Goal: Task Accomplishment & Management: Use online tool/utility

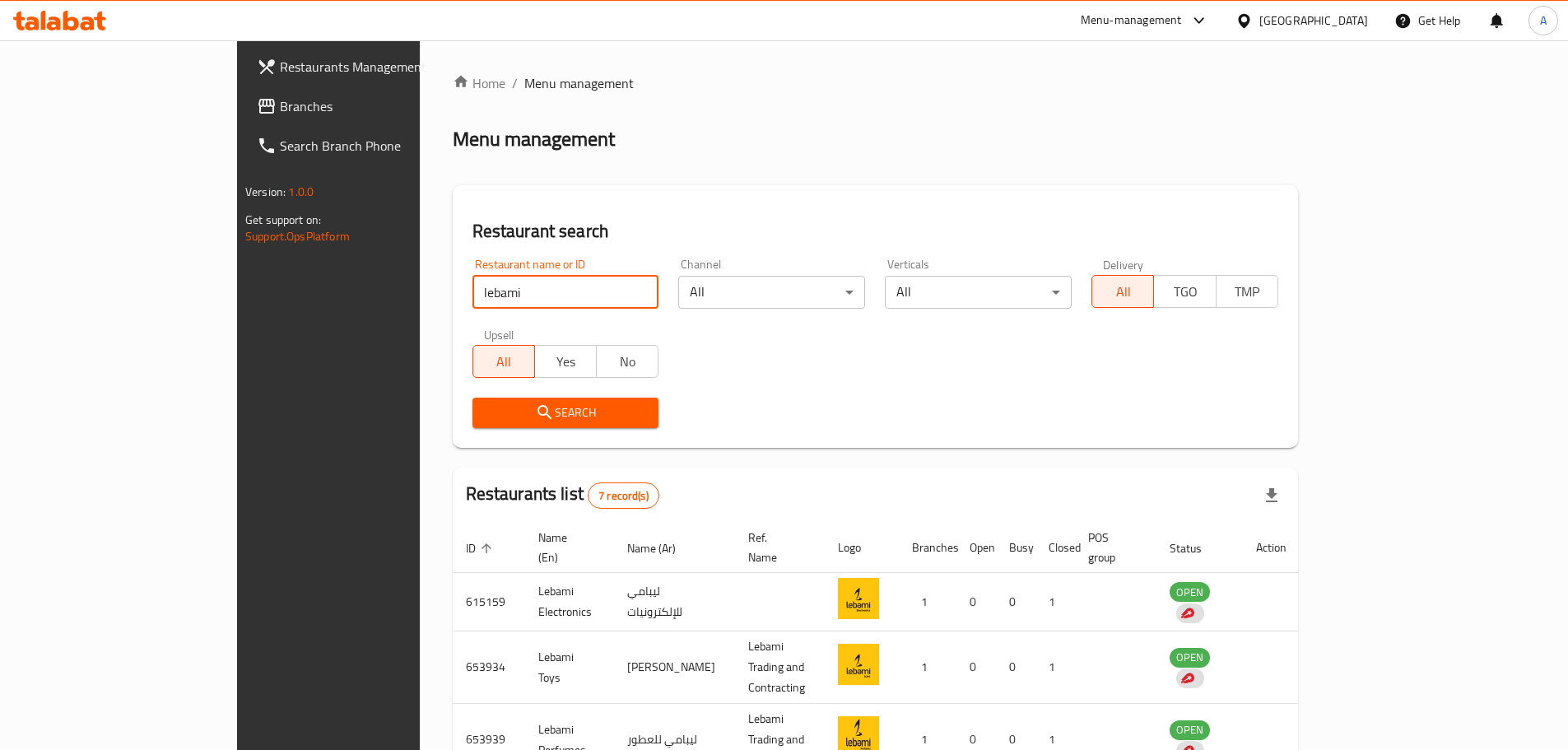
click at [472, 287] on input "lebami" at bounding box center [565, 292] width 187 height 33
type input "qatar charity"
click button "Search" at bounding box center [565, 413] width 187 height 31
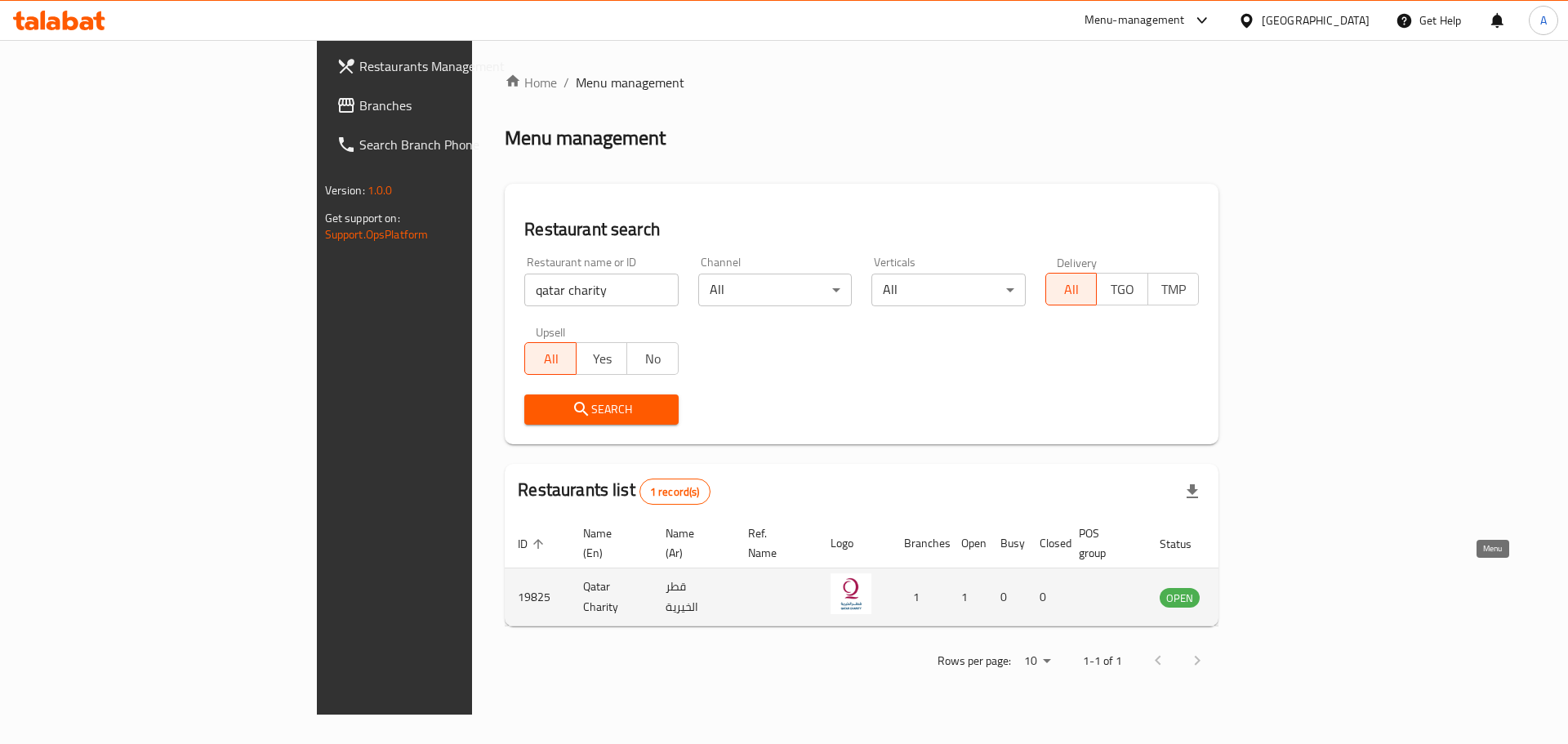
click at [1264, 591] on icon "enhanced table" at bounding box center [1255, 598] width 18 height 14
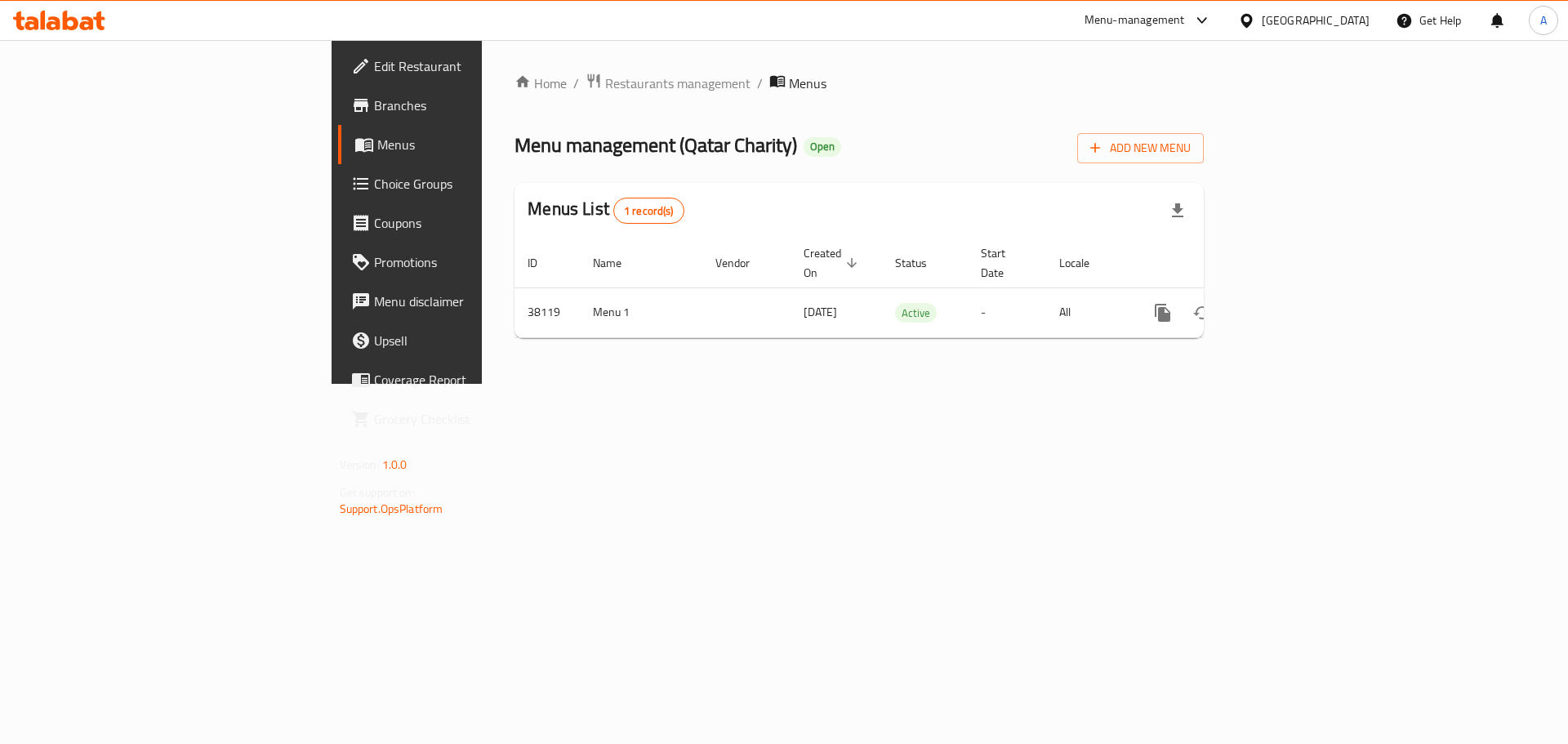
drag, startPoint x: 1510, startPoint y: 216, endPoint x: 1531, endPoint y: 394, distance: 179.2
click at [1236, 384] on div "Home / Restaurants management / Menus Menu management ( [GEOGRAPHIC_DATA] Chari…" at bounding box center [859, 212] width 754 height 344
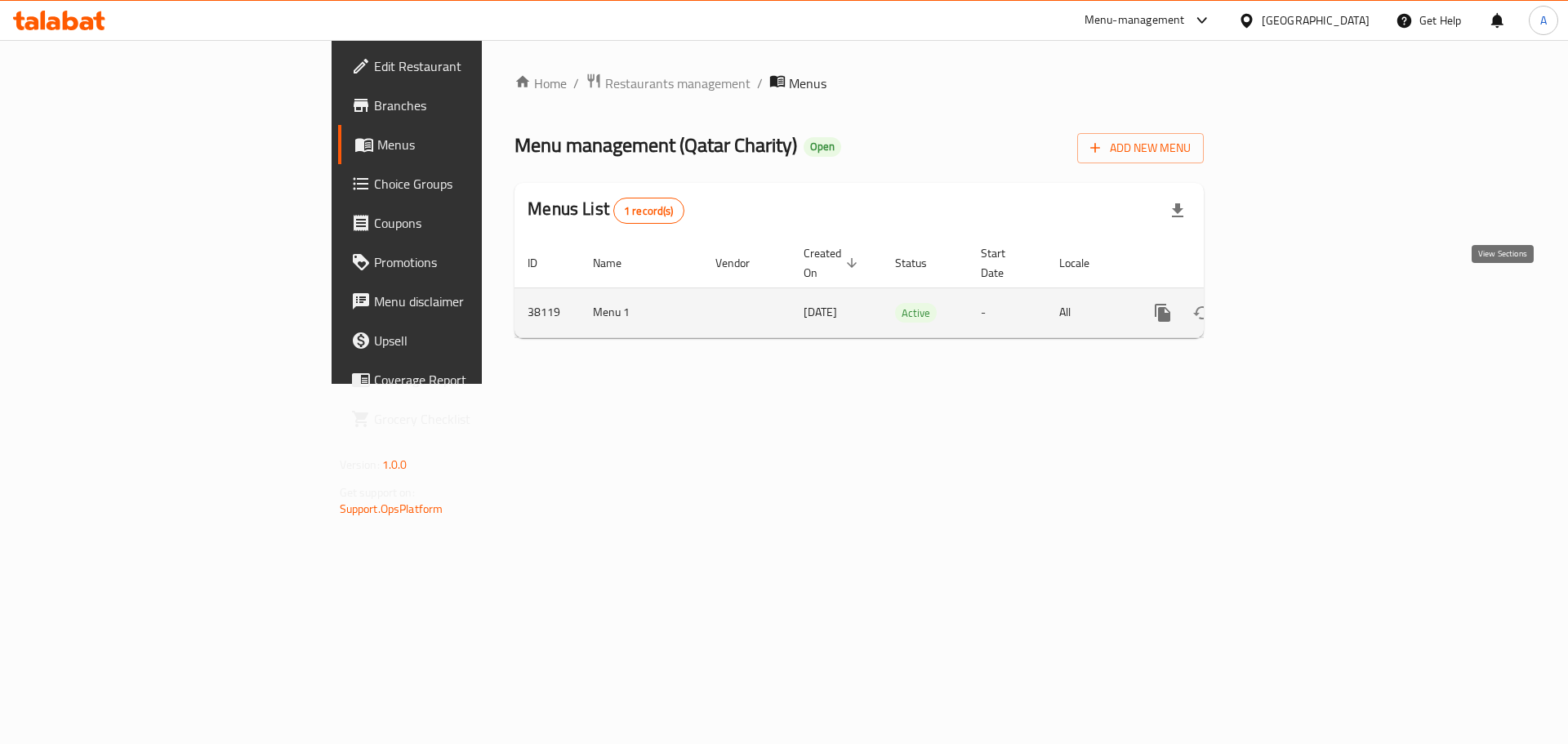
click at [1287, 306] on icon "enhanced table" at bounding box center [1280, 313] width 14 height 14
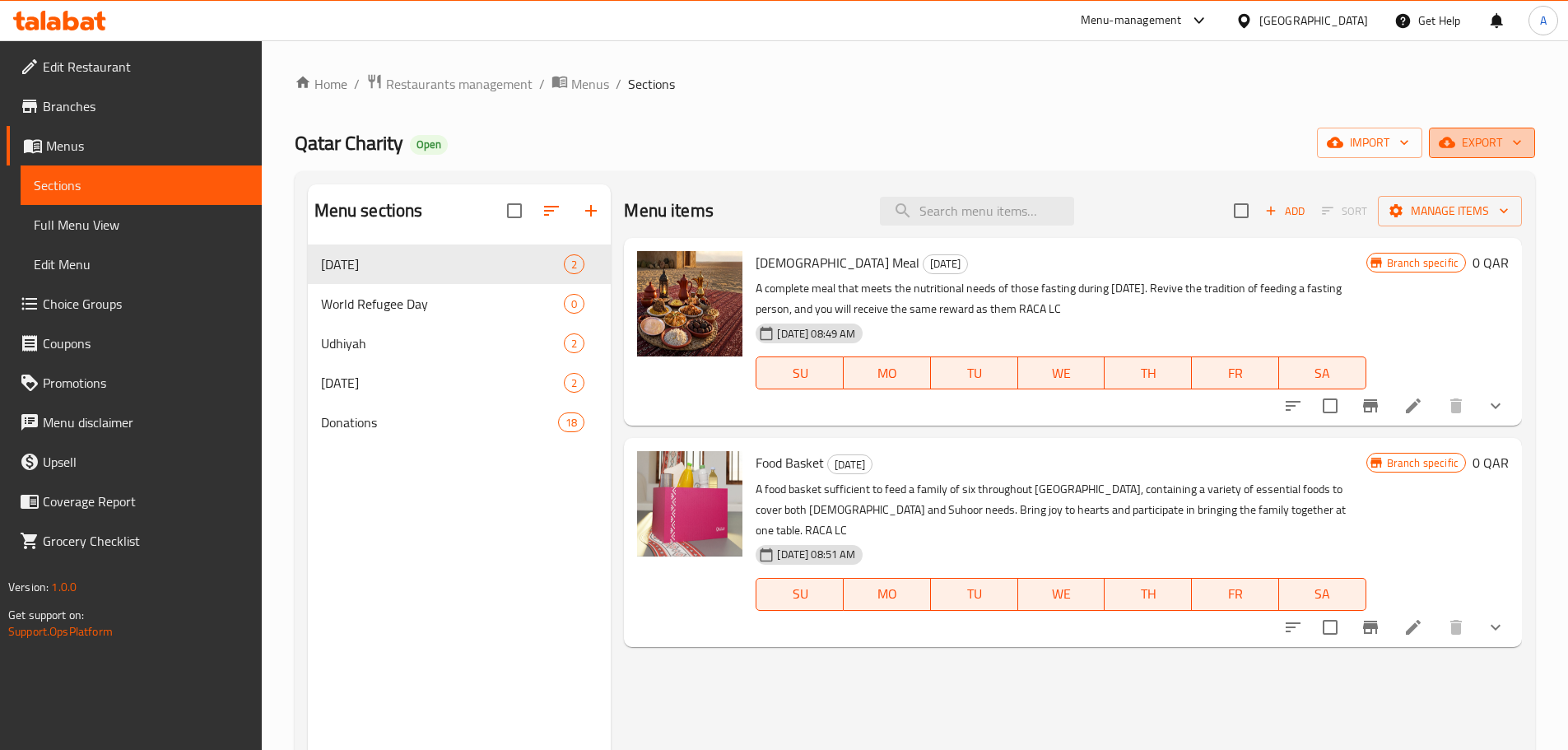
click at [1477, 140] on span "export" at bounding box center [1481, 142] width 80 height 21
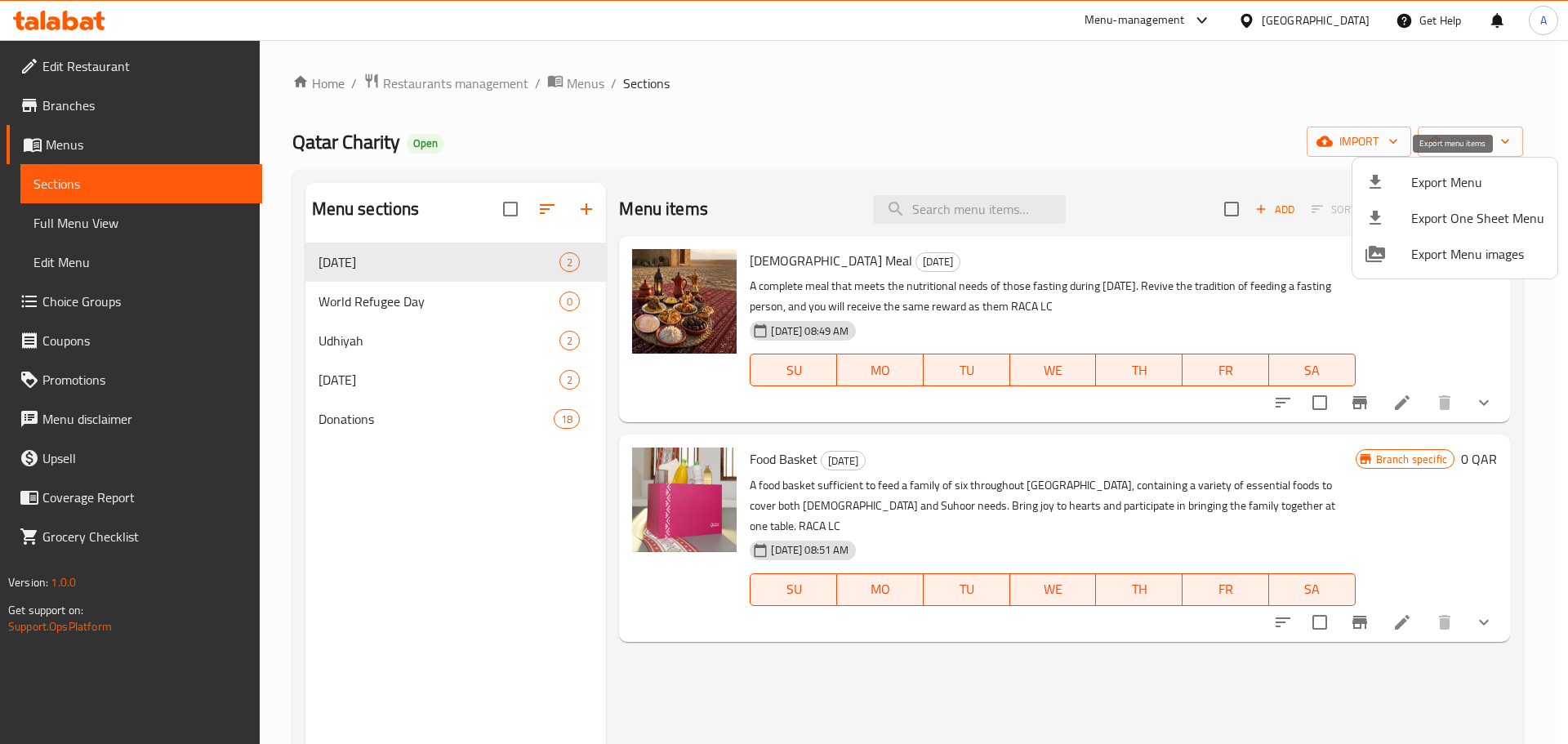
click at [1450, 180] on span "Export Menu" at bounding box center [1477, 182] width 133 height 20
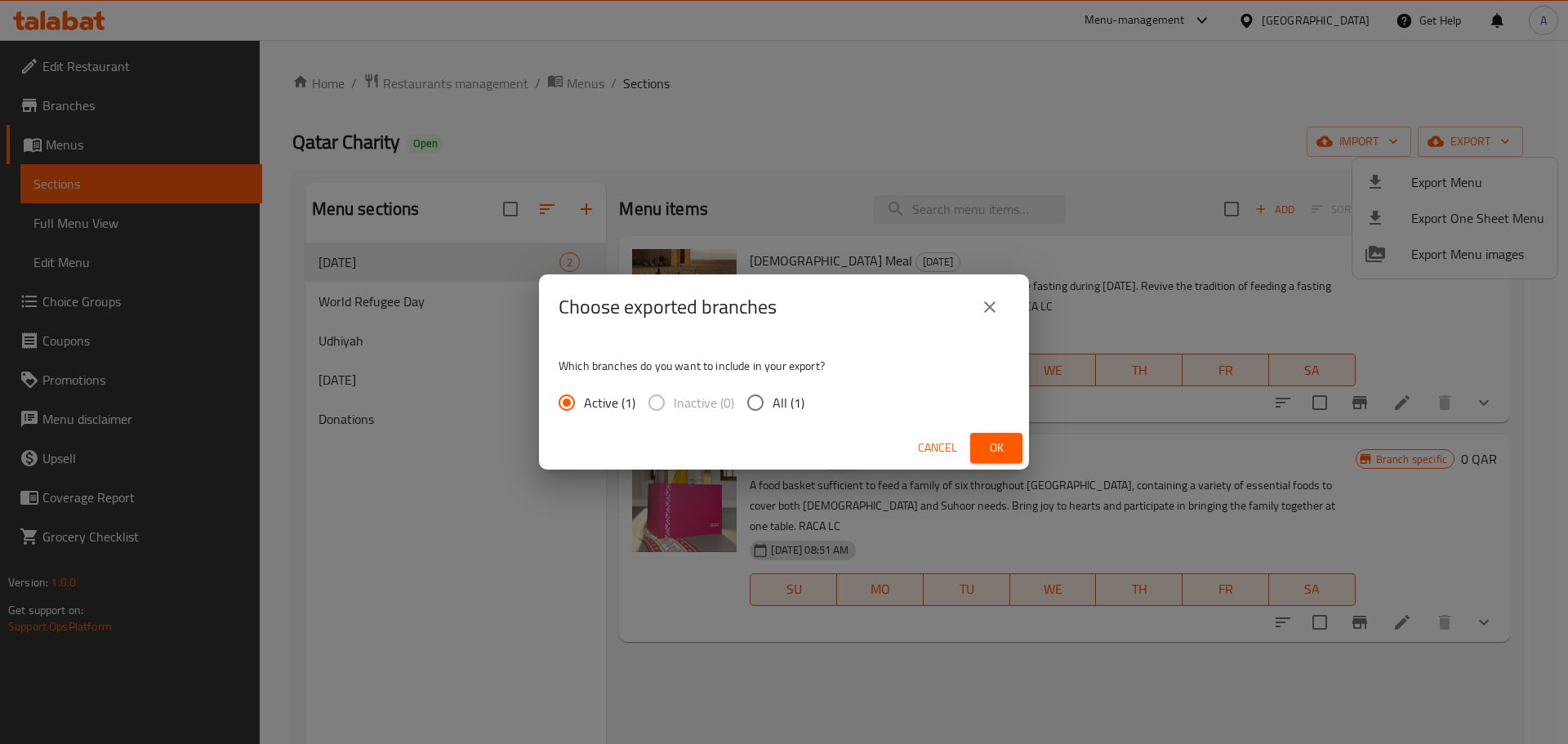
click at [982, 445] on button "Ok" at bounding box center [996, 448] width 52 height 30
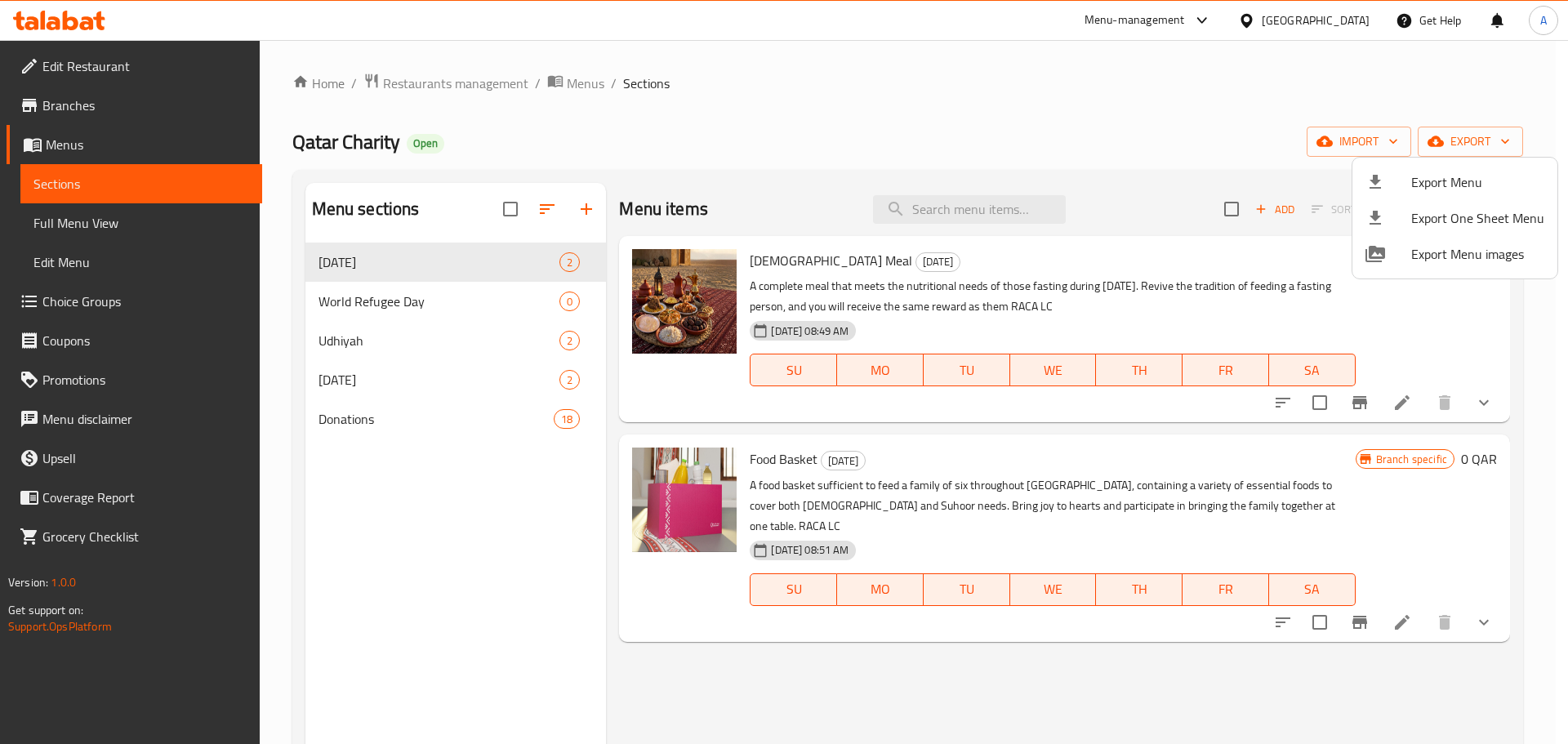
click at [461, 84] on div at bounding box center [784, 372] width 1568 height 744
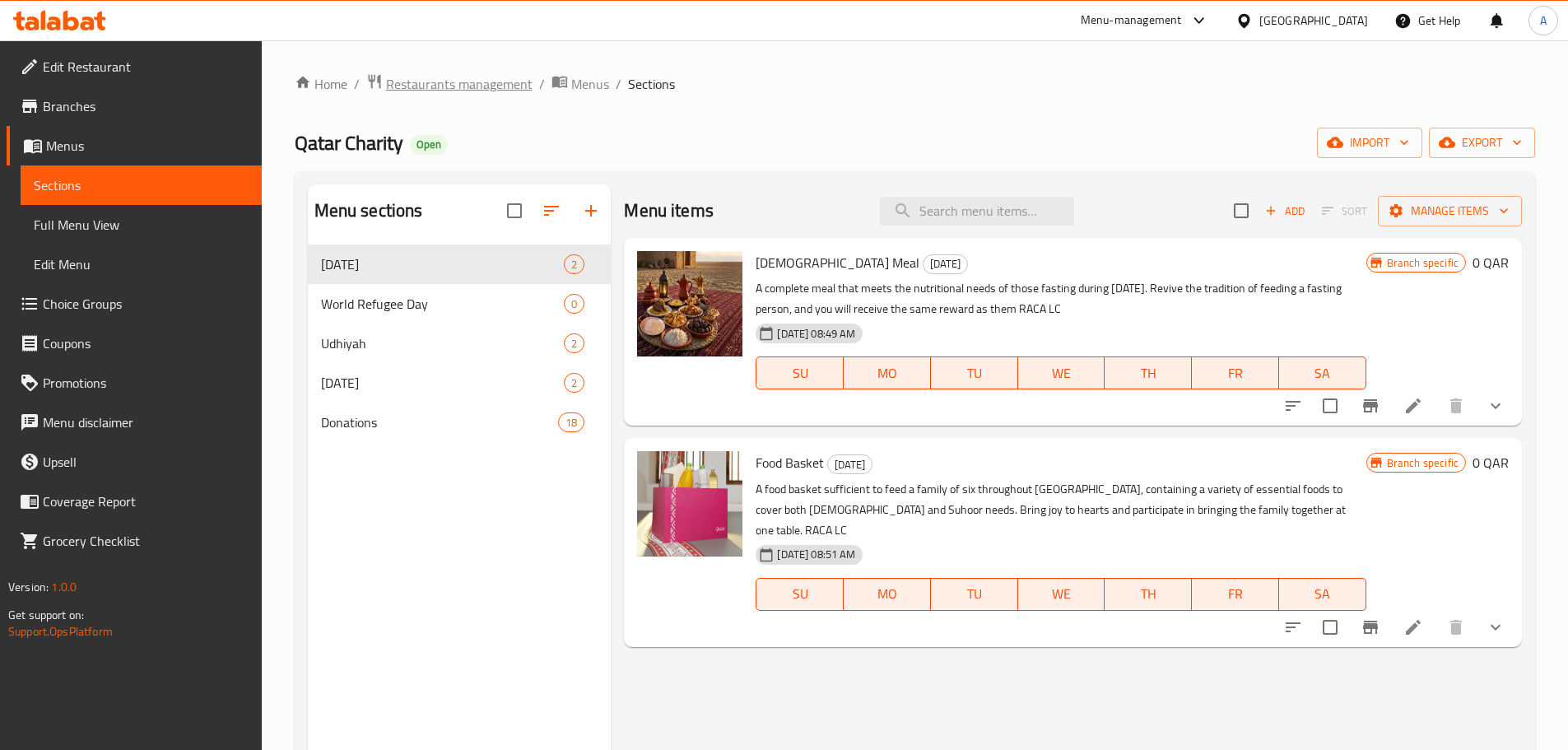
click at [469, 85] on span "Restaurants management" at bounding box center [459, 84] width 147 height 20
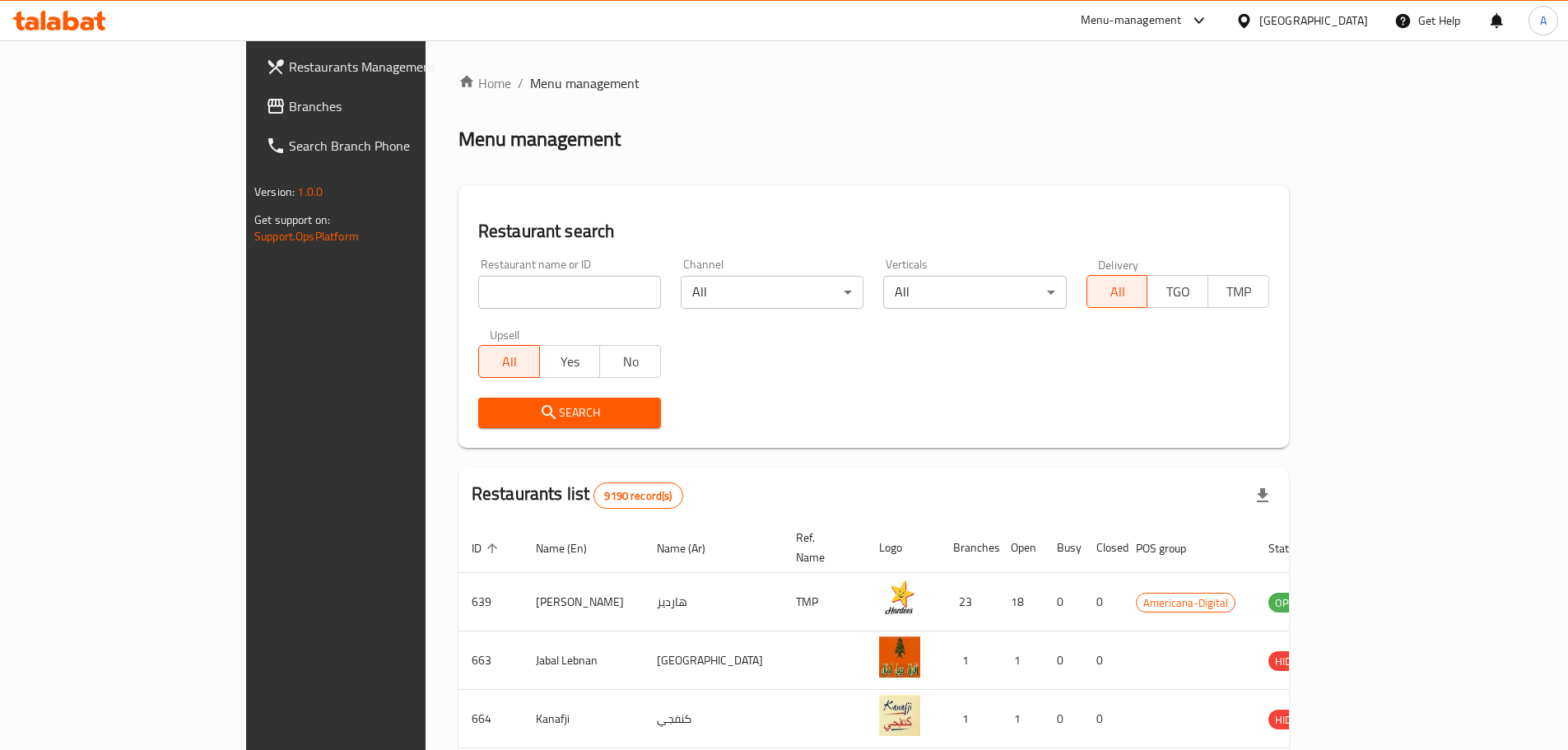
click at [479, 292] on input "search" at bounding box center [570, 292] width 183 height 33
type input "education"
click at [491, 413] on span "Search" at bounding box center [570, 413] width 157 height 21
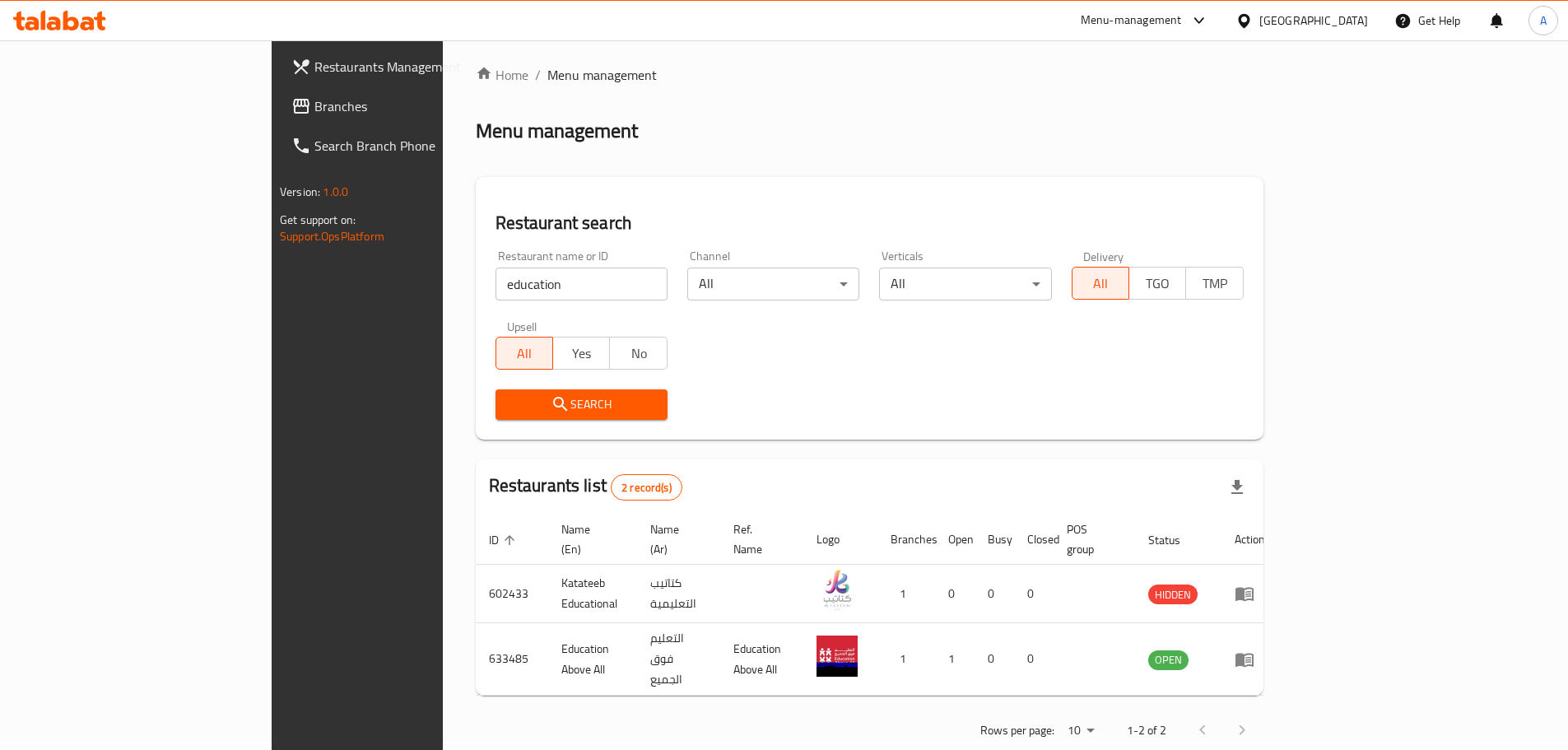
scroll to position [11, 0]
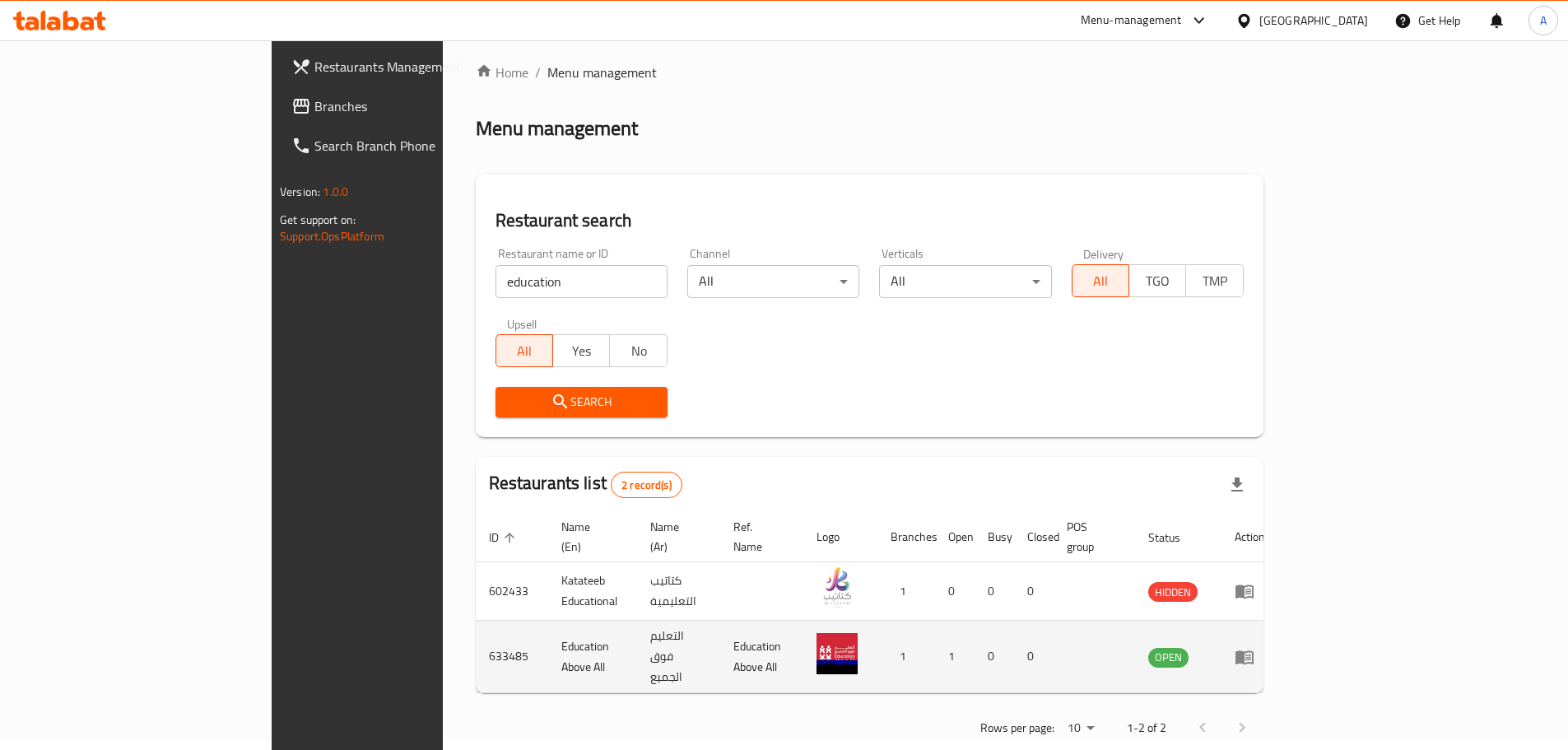
click at [1253, 651] on icon "enhanced table" at bounding box center [1244, 658] width 18 height 14
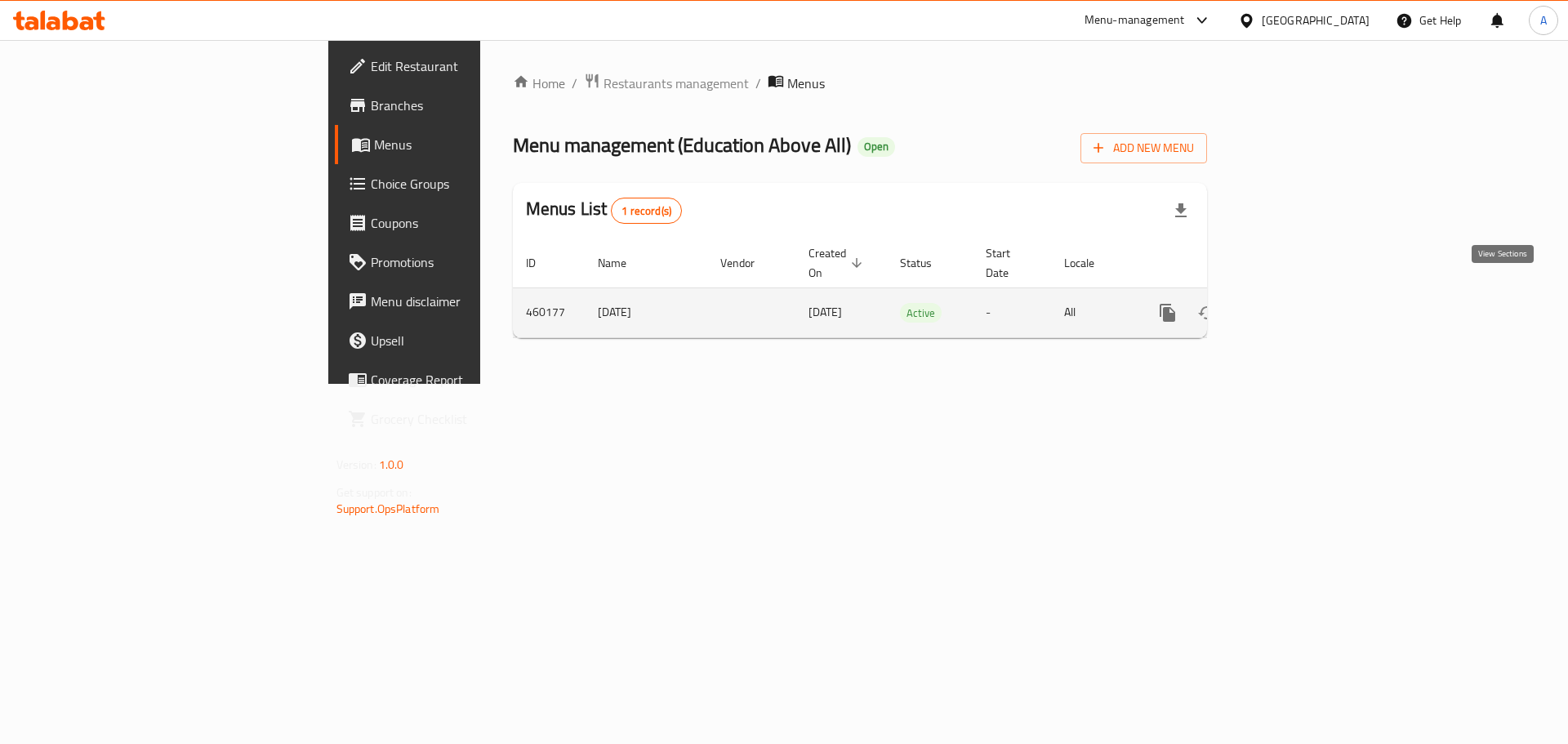
click at [1295, 303] on icon "enhanced table" at bounding box center [1286, 313] width 20 height 20
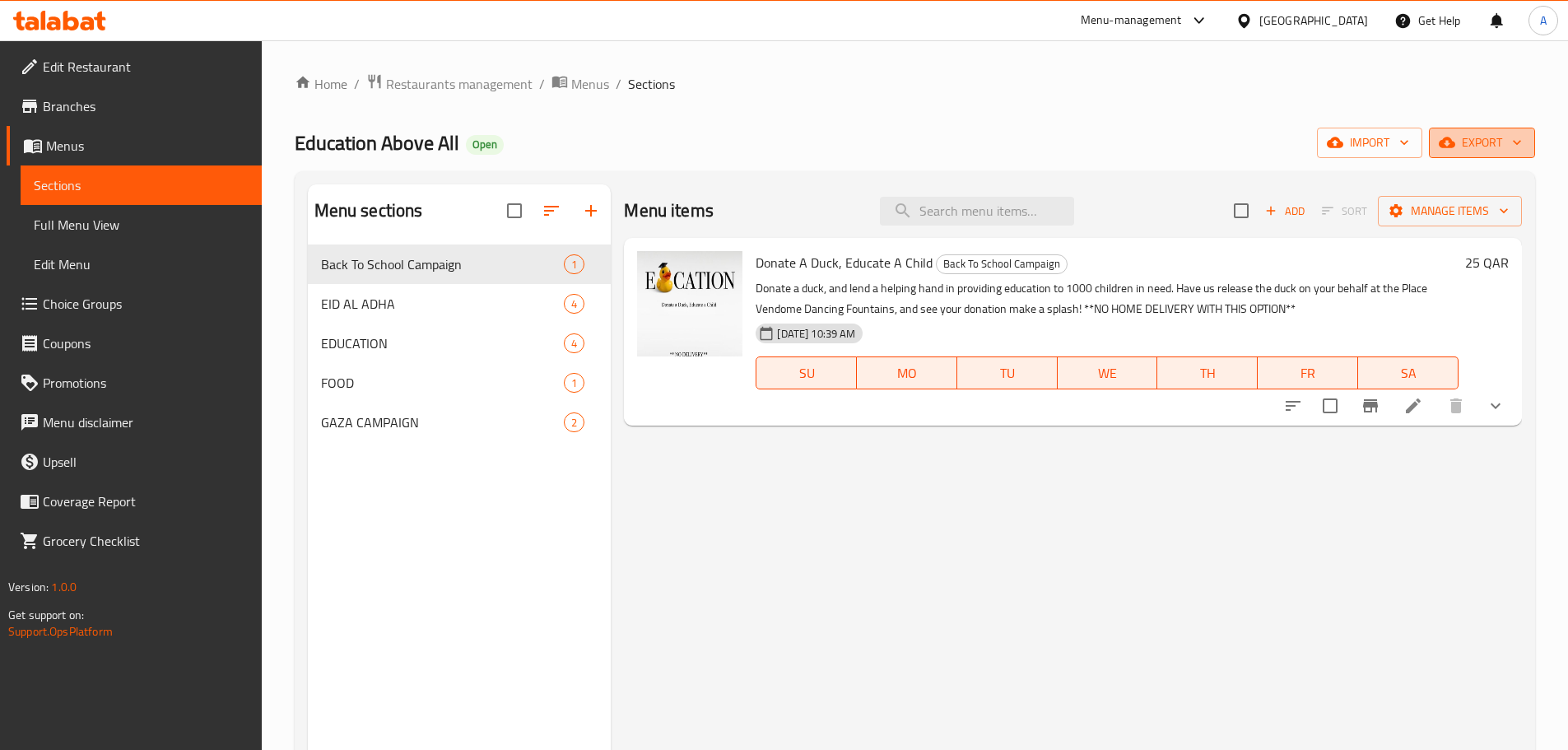
click at [1481, 142] on span "export" at bounding box center [1481, 142] width 80 height 21
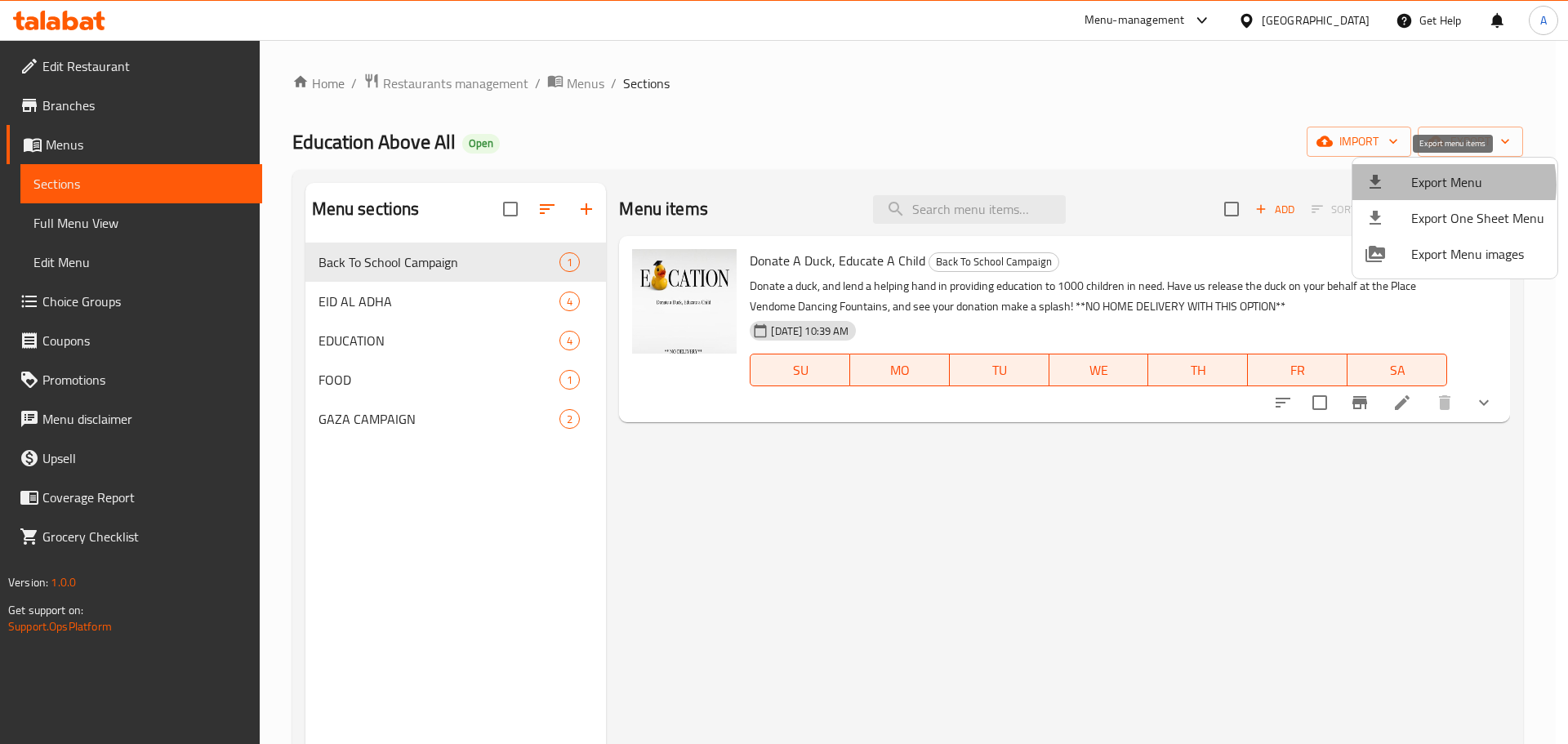
click at [1444, 184] on span "Export Menu" at bounding box center [1477, 182] width 133 height 20
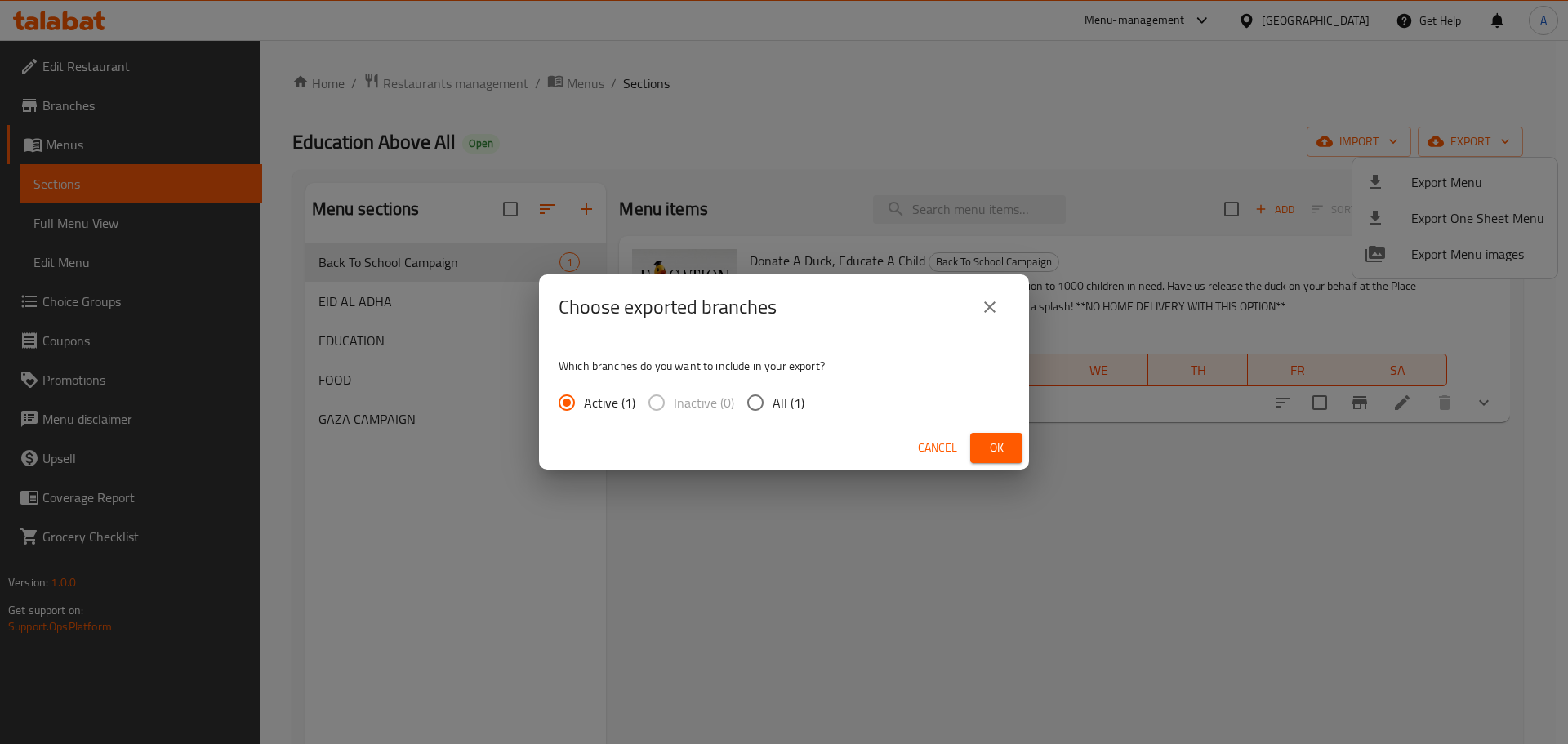
click at [1004, 449] on span "Ok" at bounding box center [996, 448] width 26 height 21
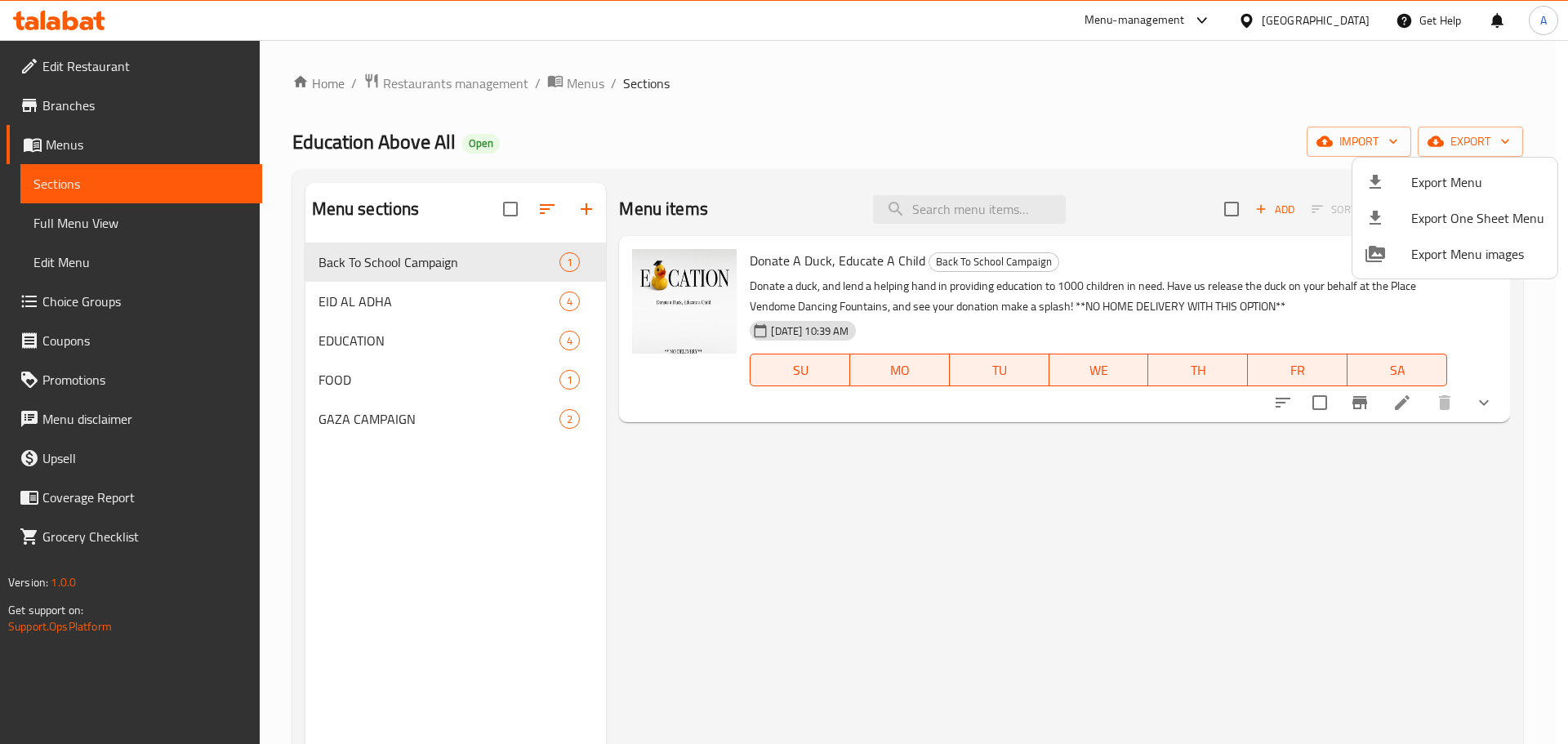
click at [441, 89] on div at bounding box center [784, 372] width 1568 height 744
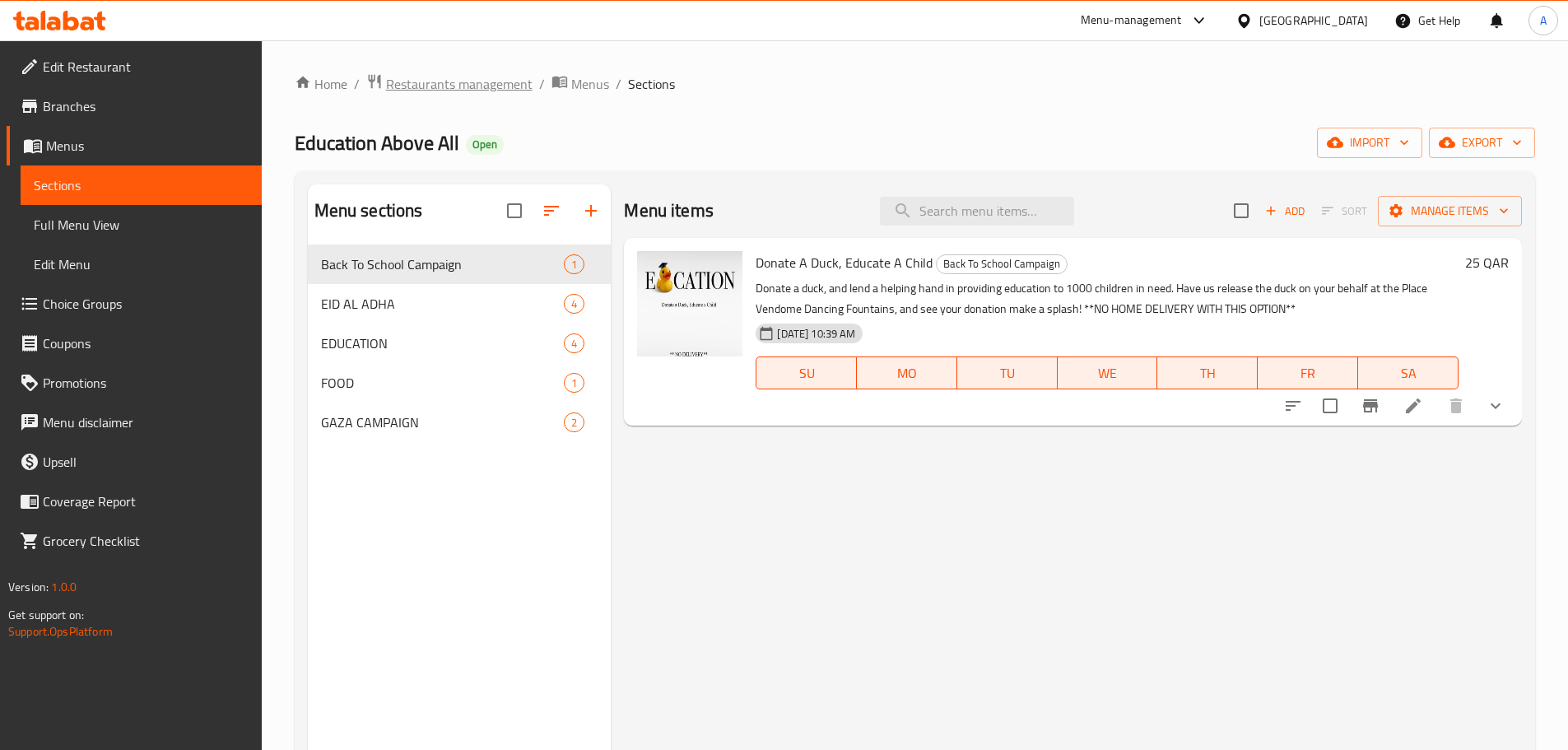
click at [460, 81] on span "Restaurants management" at bounding box center [459, 84] width 147 height 20
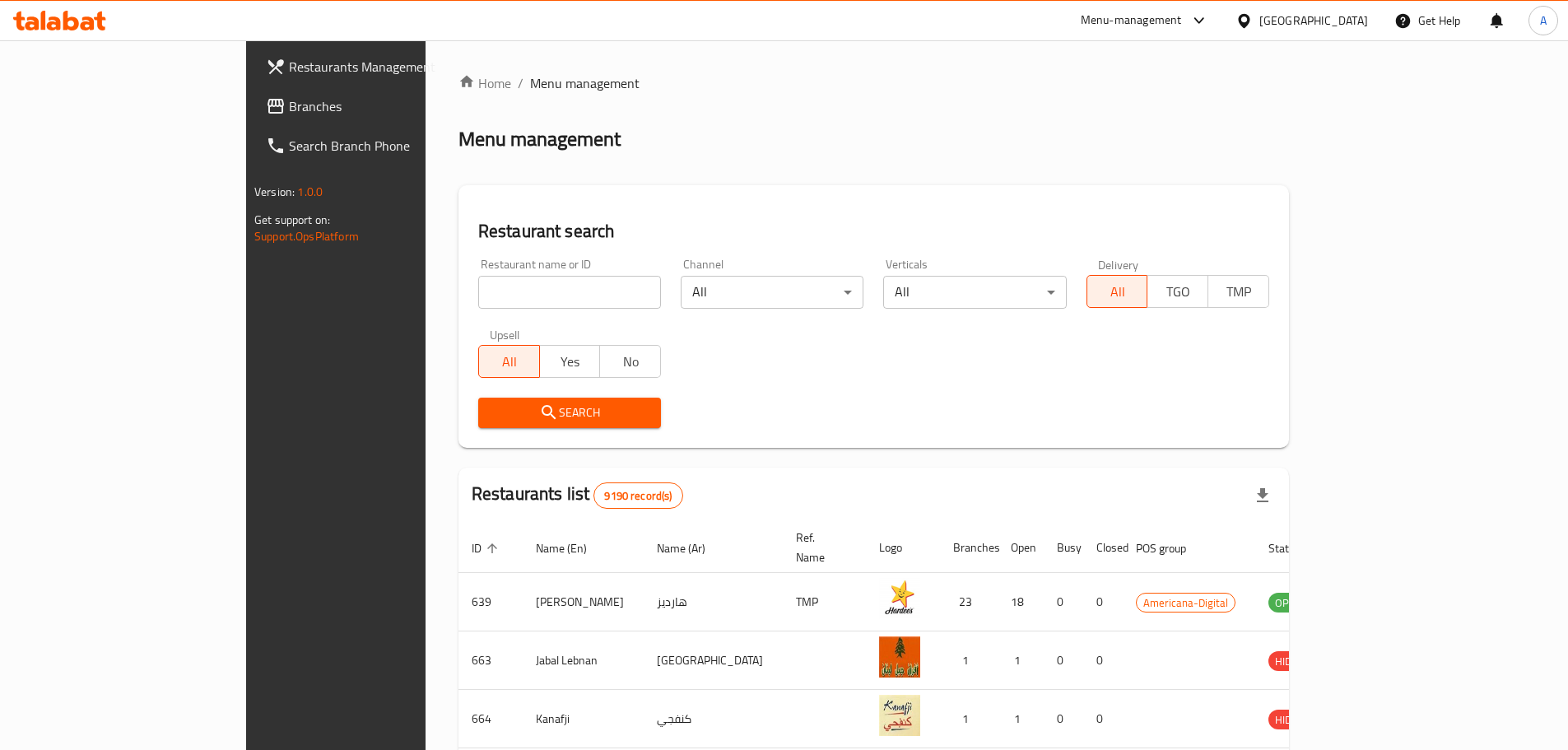
click at [479, 280] on input "search" at bounding box center [570, 292] width 183 height 33
type input "qatar red"
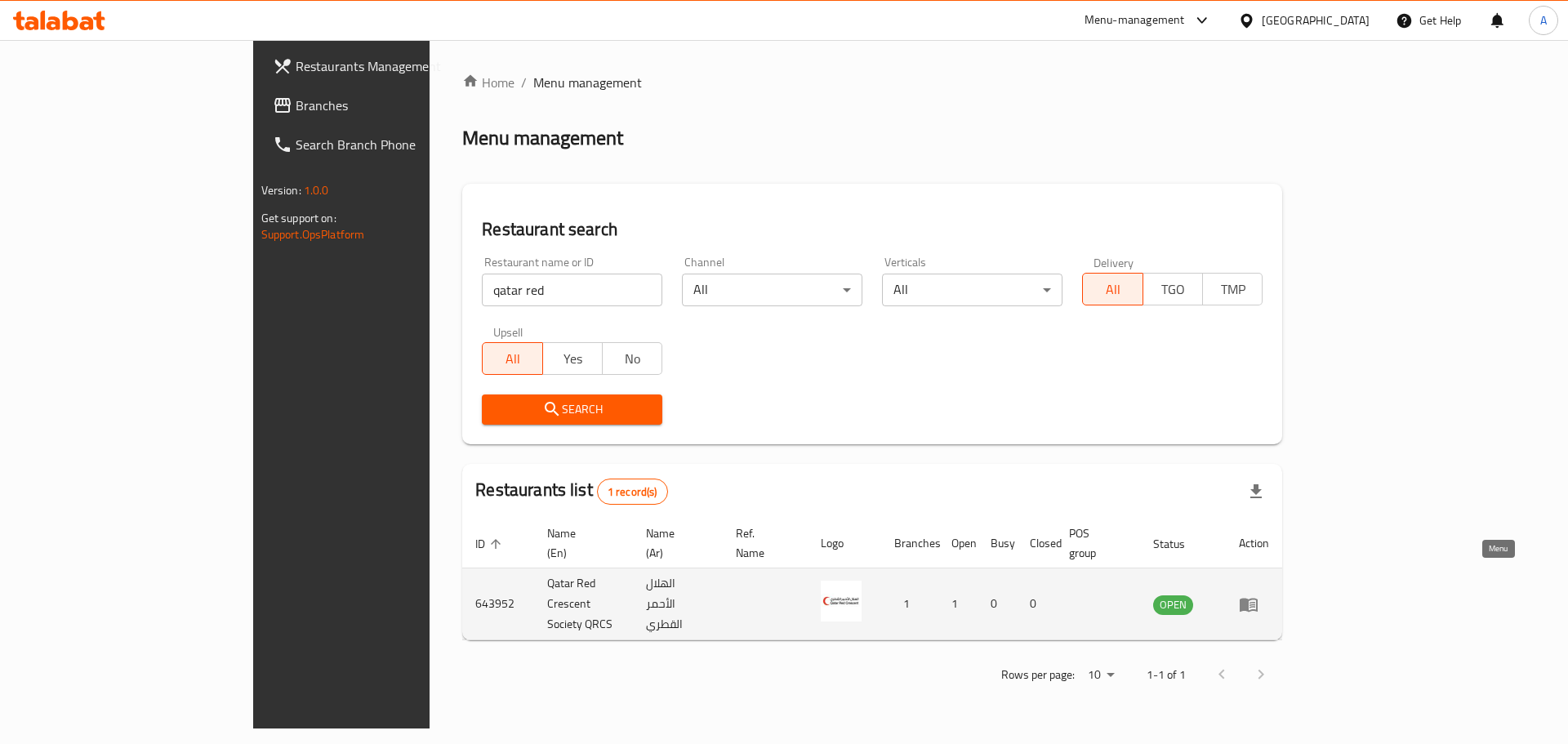
click at [1258, 595] on icon "enhanced table" at bounding box center [1249, 604] width 20 height 20
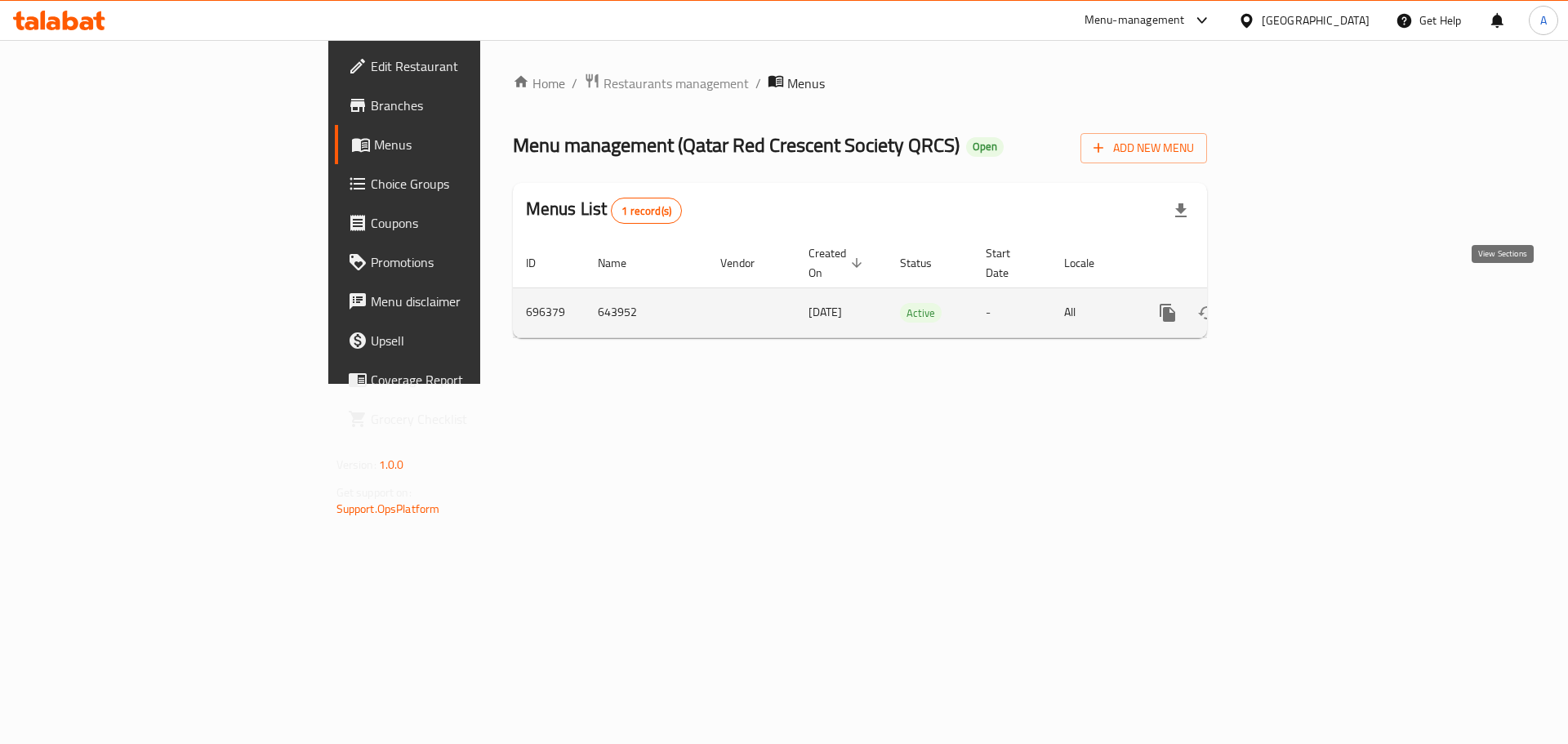
click at [1295, 303] on icon "enhanced table" at bounding box center [1286, 313] width 20 height 20
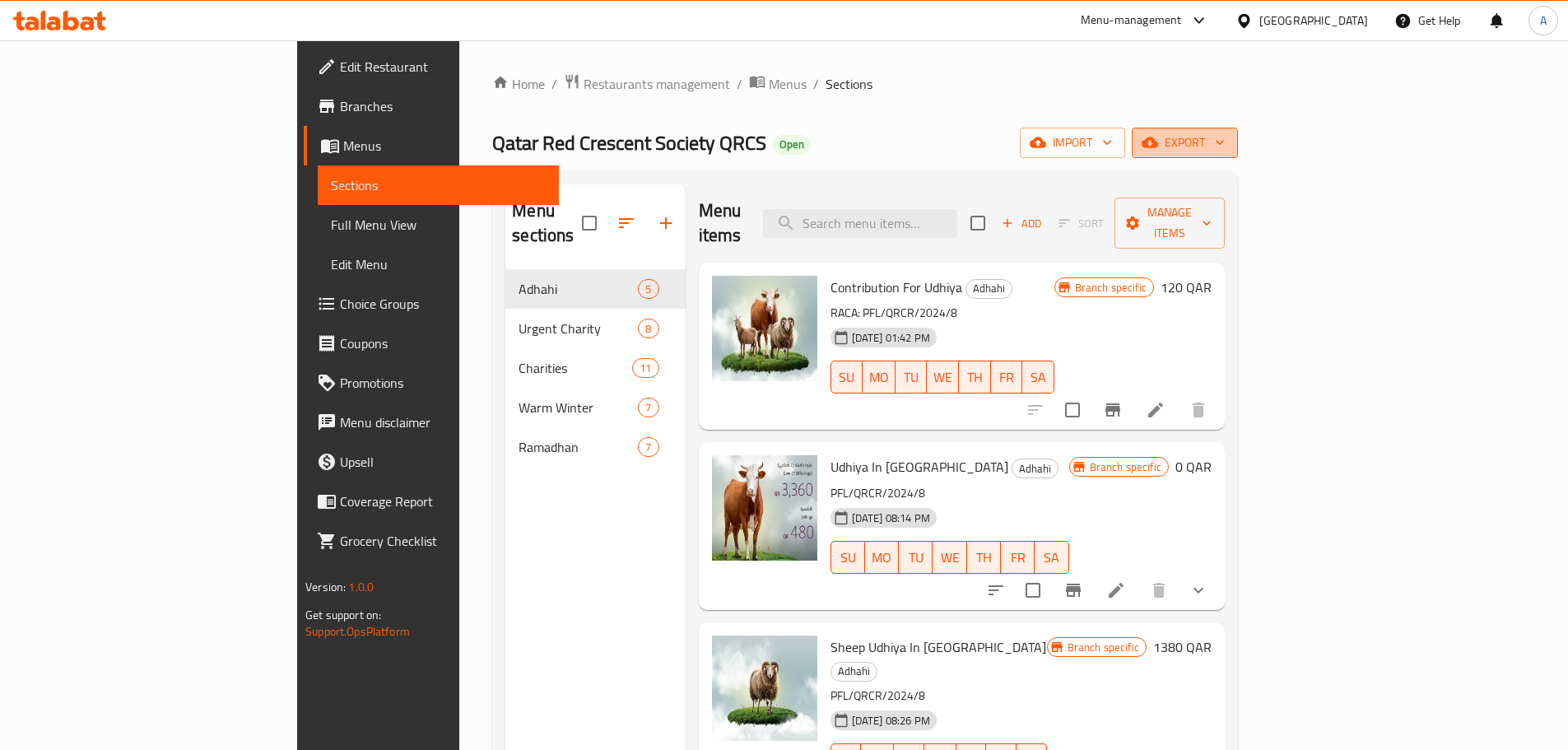
click at [1225, 139] on span "export" at bounding box center [1184, 142] width 80 height 21
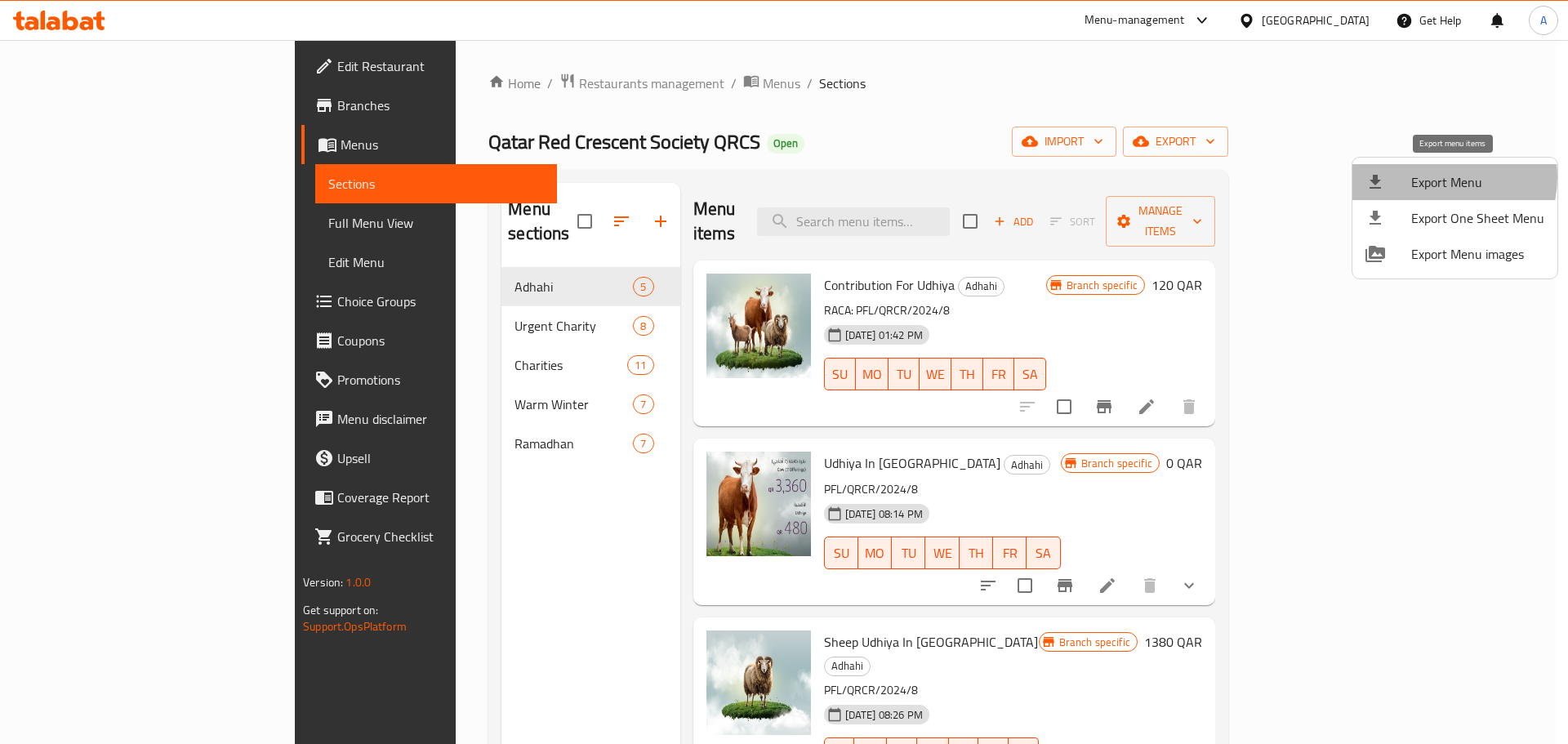
click at [1438, 177] on span "Export Menu" at bounding box center [1477, 182] width 133 height 20
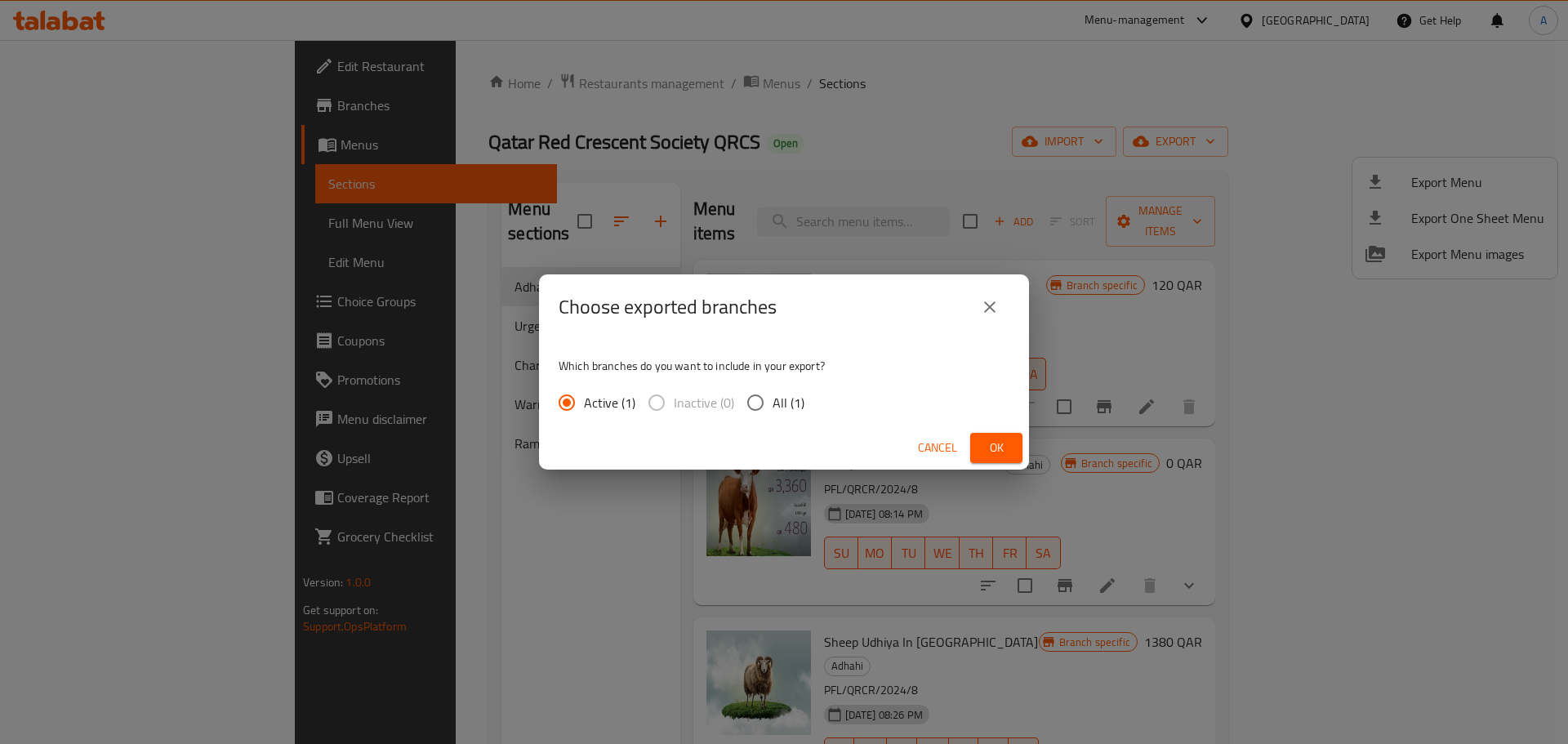
click at [995, 448] on span "Ok" at bounding box center [996, 448] width 26 height 21
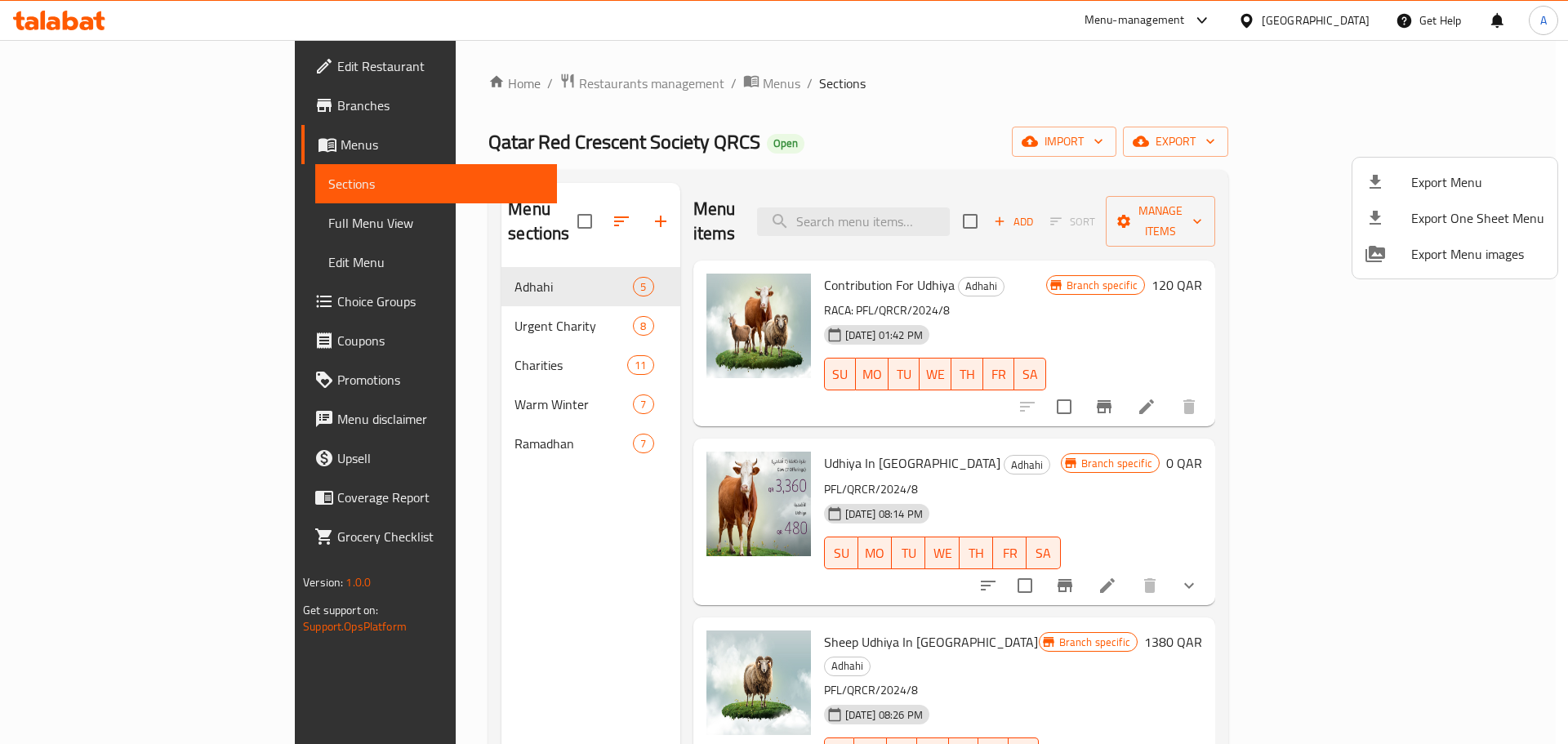
click at [440, 88] on div at bounding box center [784, 372] width 1568 height 744
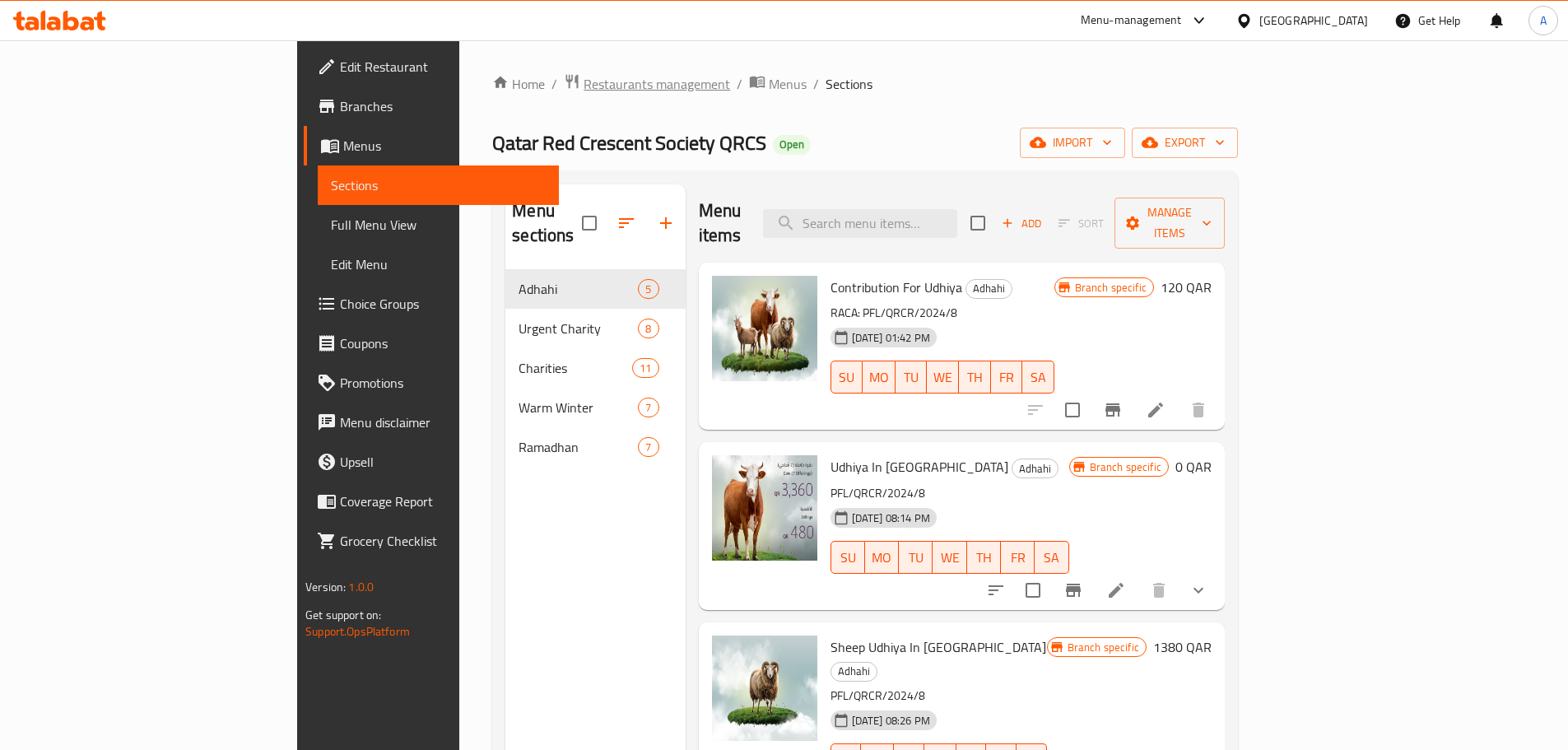
click at [584, 87] on span "Restaurants management" at bounding box center [657, 84] width 147 height 20
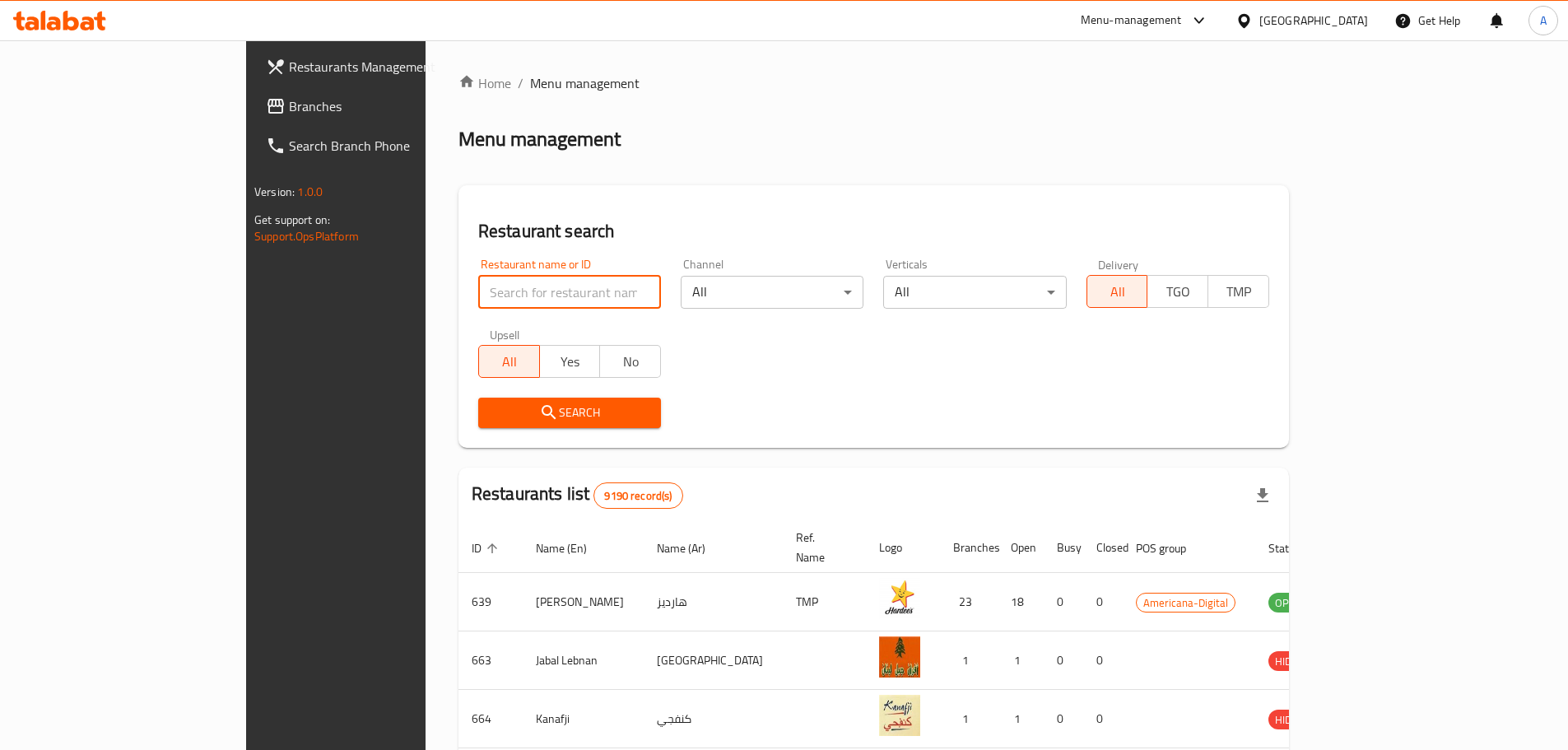
click at [553, 286] on input "search" at bounding box center [570, 292] width 183 height 33
click at [479, 297] on input "qatar cncer" at bounding box center [570, 292] width 183 height 33
type input "qatar [MEDICAL_DATA]"
click at [539, 414] on icon "submit" at bounding box center [549, 413] width 20 height 20
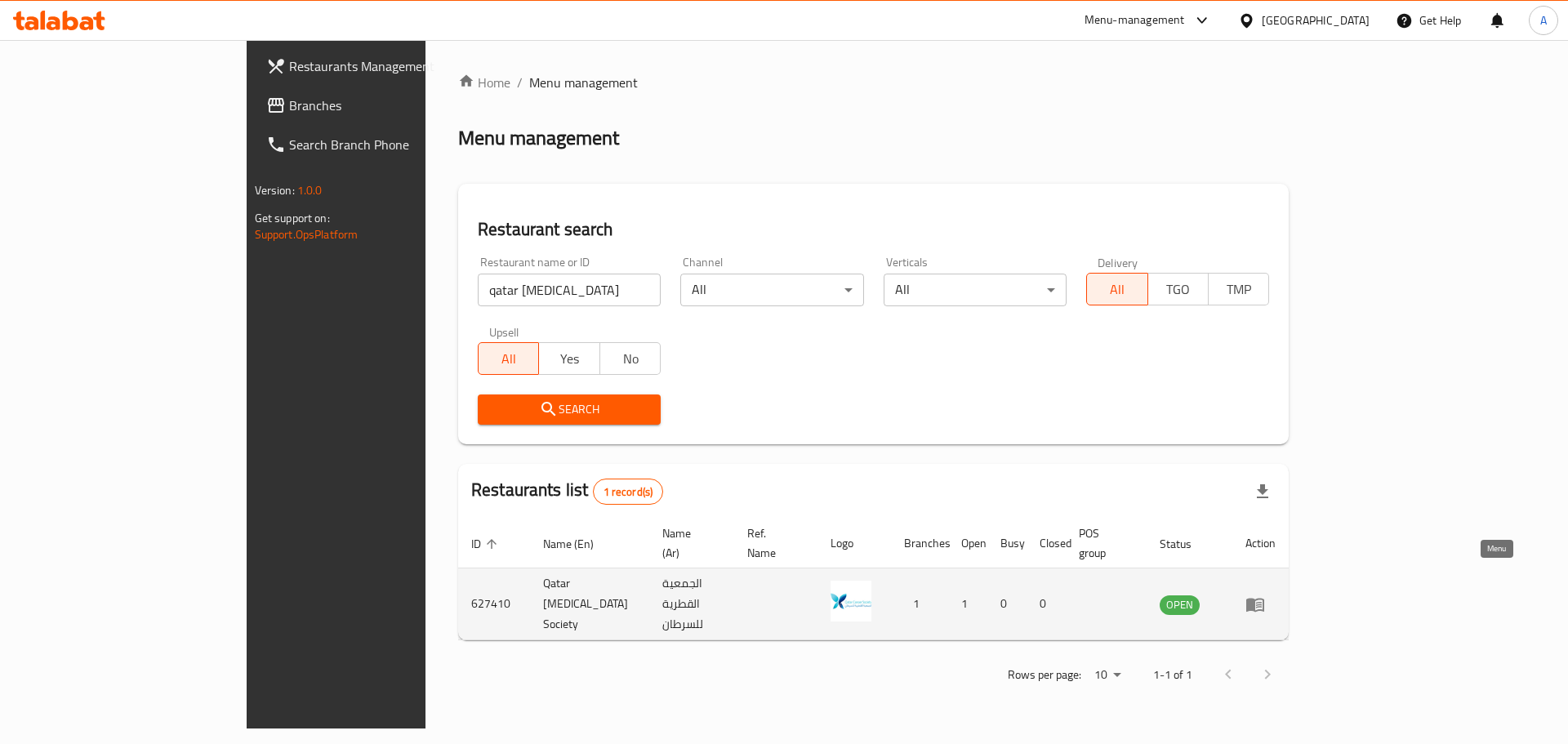
click at [1264, 598] on icon "enhanced table" at bounding box center [1255, 605] width 18 height 14
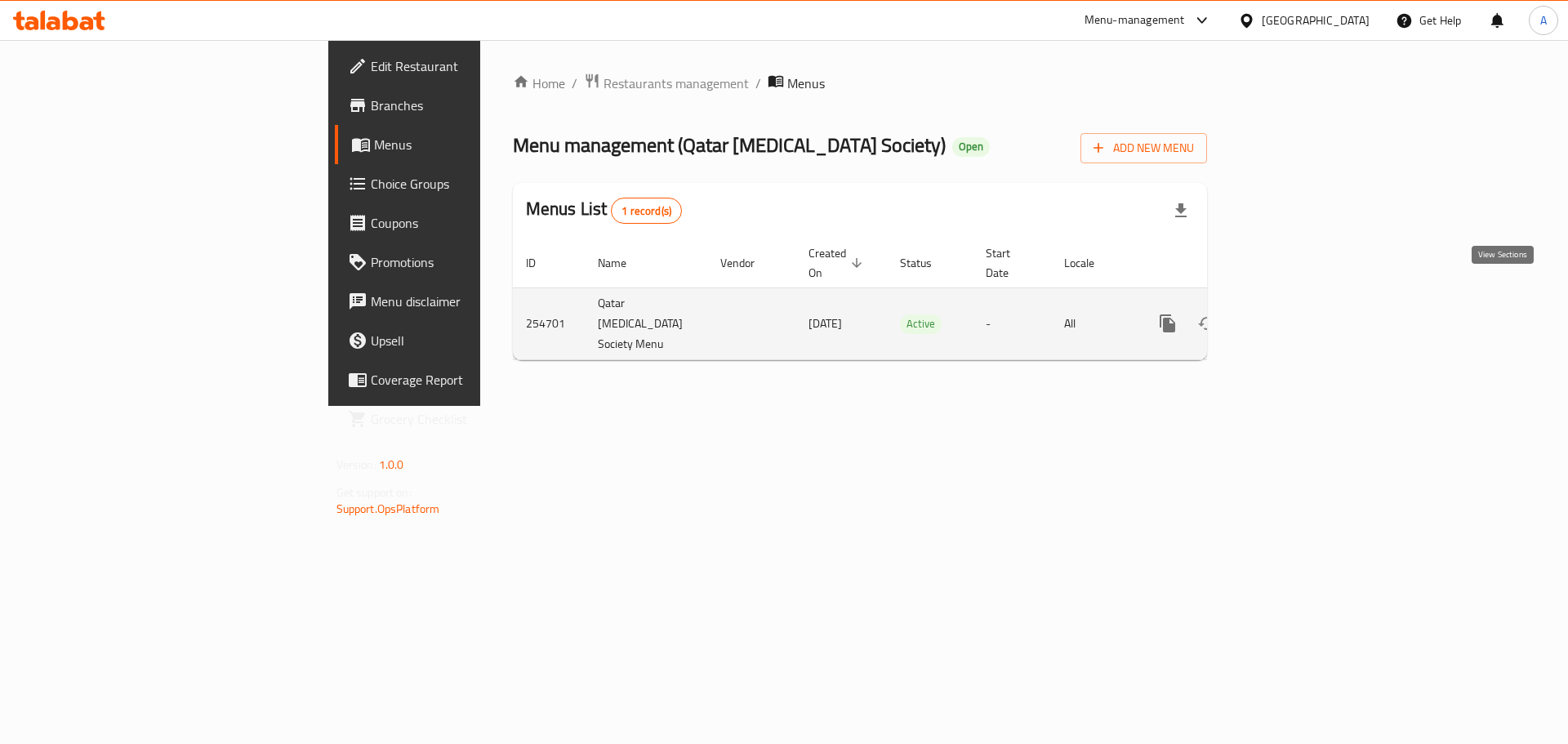
click at [1295, 314] on icon "enhanced table" at bounding box center [1286, 324] width 20 height 20
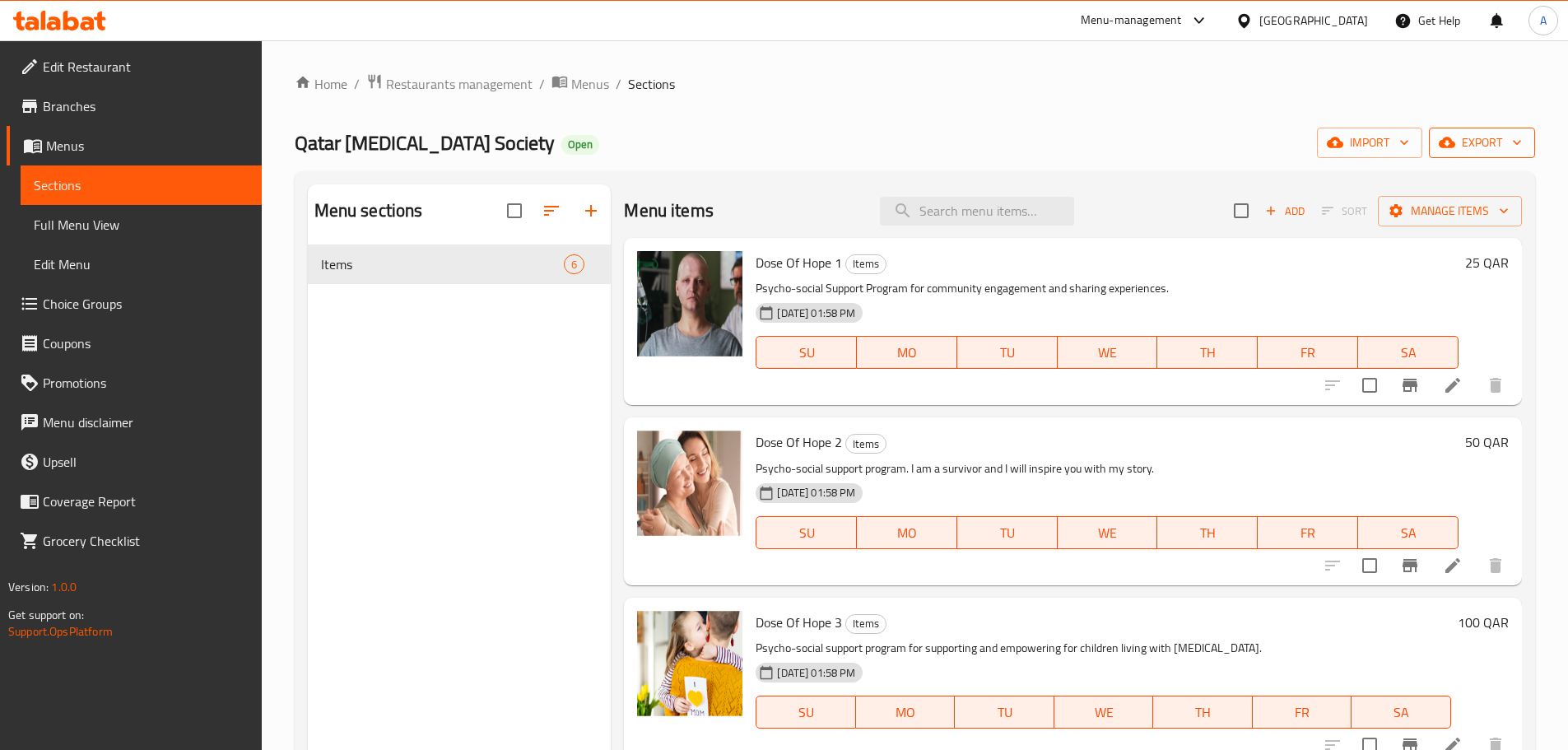
click at [1473, 138] on span "export" at bounding box center [1481, 142] width 80 height 21
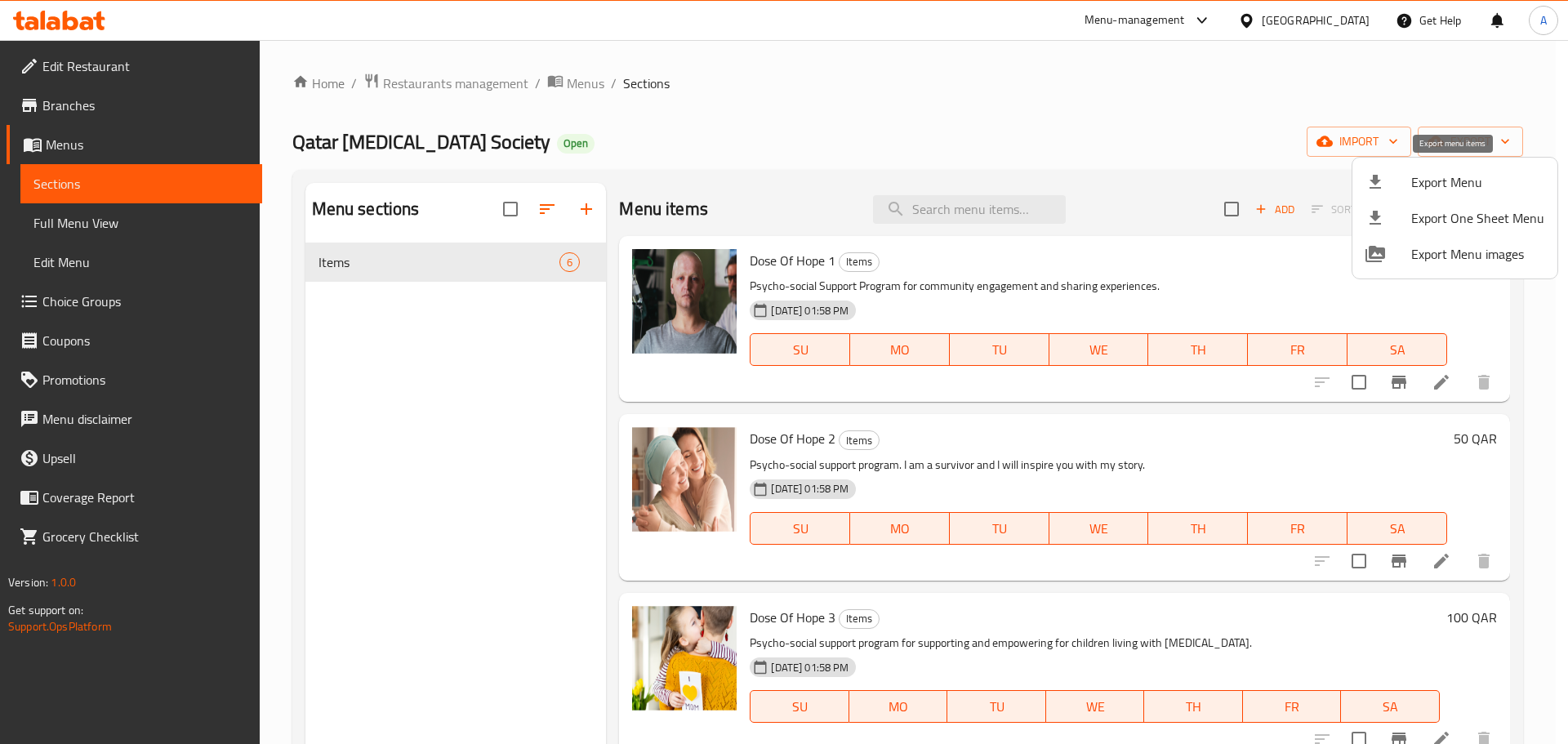
click at [1443, 176] on span "Export Menu" at bounding box center [1477, 182] width 133 height 20
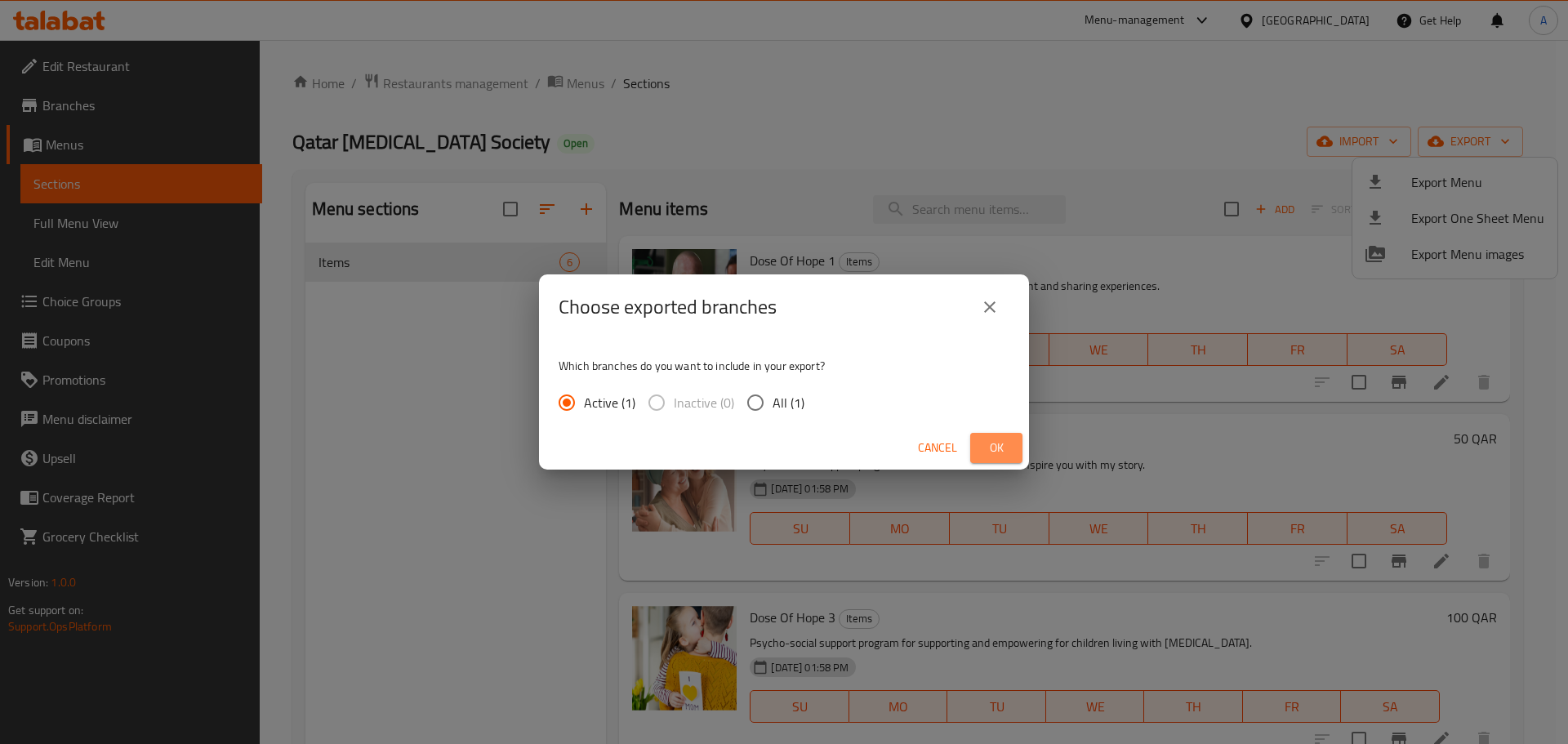
click at [1011, 445] on button "Ok" at bounding box center [996, 448] width 52 height 30
